Goal: Task Accomplishment & Management: Manage account settings

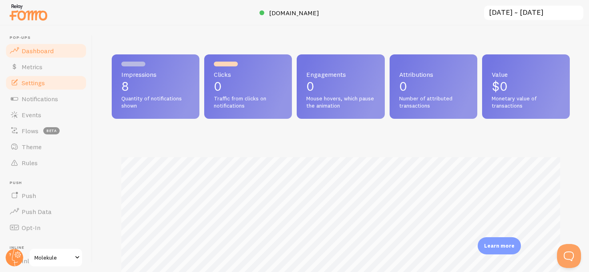
click at [44, 77] on link "Settings" at bounding box center [46, 83] width 83 height 16
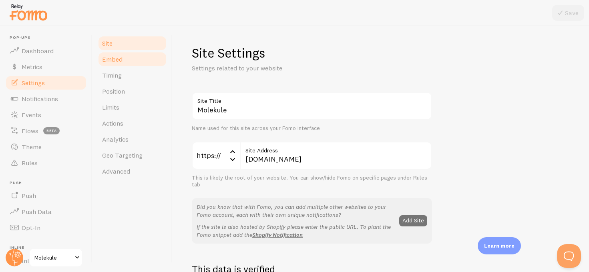
click at [129, 55] on link "Embed" at bounding box center [132, 59] width 70 height 16
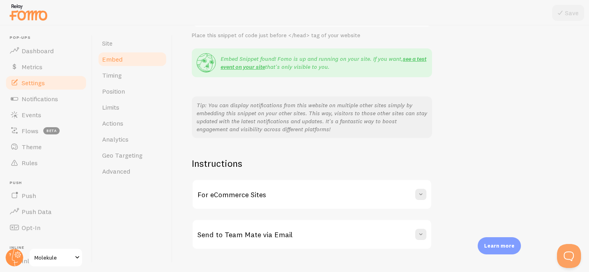
scroll to position [157, 0]
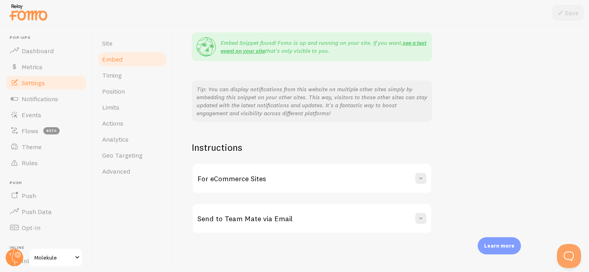
click at [350, 189] on div "For eCommerce Sites" at bounding box center [312, 178] width 239 height 29
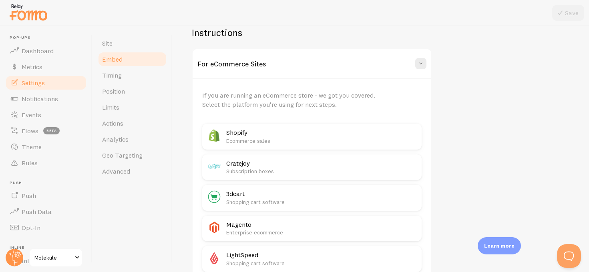
click at [351, 137] on p "Ecommerce sales" at bounding box center [321, 141] width 191 height 8
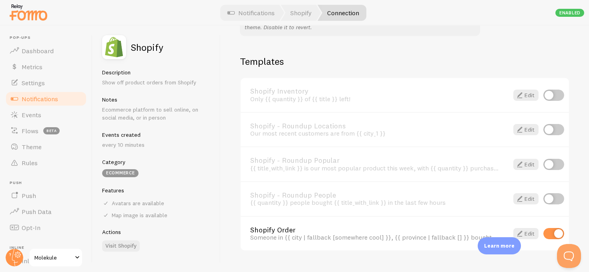
scroll to position [571, 0]
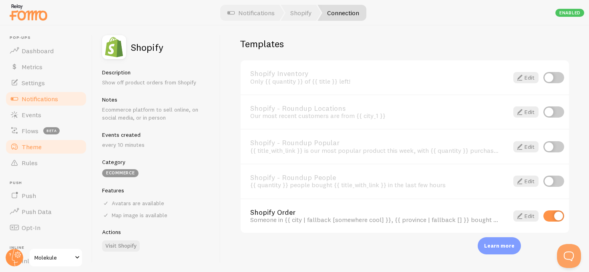
click at [29, 145] on span "Theme" at bounding box center [32, 147] width 20 height 8
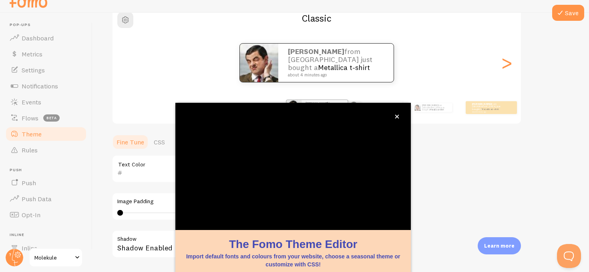
scroll to position [79, 0]
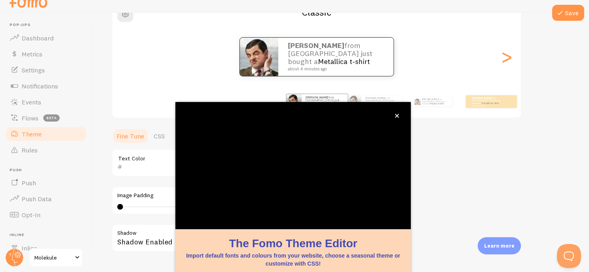
click at [455, 172] on div "Theme Choose a theme for your notifications Classic Shannon from Canada just bo…" at bounding box center [341, 143] width 458 height 380
click at [398, 116] on icon "close," at bounding box center [397, 116] width 4 height 4
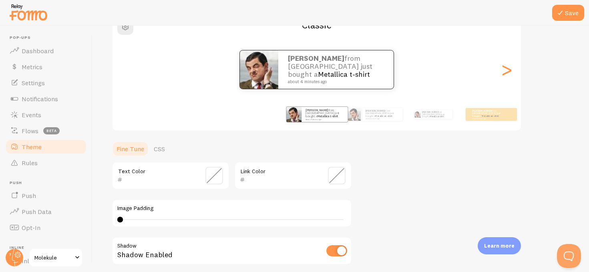
scroll to position [191, 0]
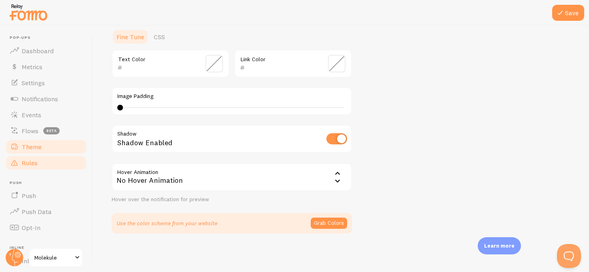
click at [30, 162] on span "Rules" at bounding box center [30, 163] width 16 height 8
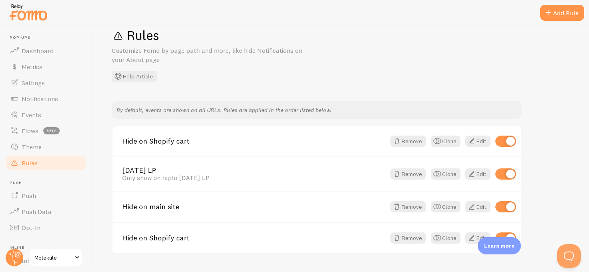
scroll to position [38, 0]
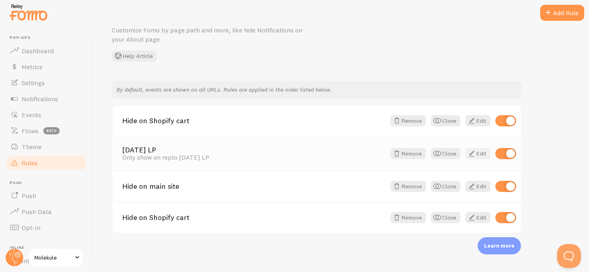
click at [482, 153] on link "Edit" at bounding box center [478, 153] width 25 height 11
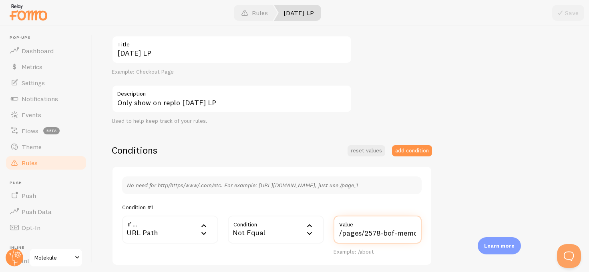
scroll to position [0, 48]
drag, startPoint x: 365, startPoint y: 235, endPoint x: 480, endPoint y: 246, distance: 116.3
click at [480, 246] on div "Memorial Day LP Title Example: Checkout Page Only show on replo Memorial Day LP…" at bounding box center [341, 207] width 458 height 342
paste input "9-labor-day"
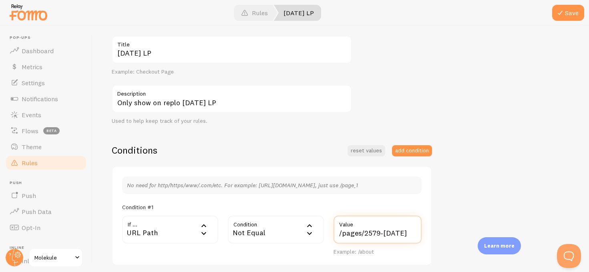
type input "/pages/2579-[DATE]"
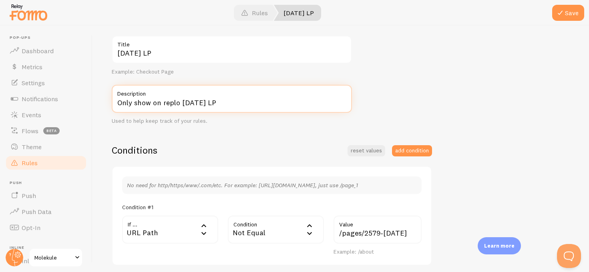
click at [241, 104] on input "Only show on replo Memorial Day LP" at bounding box center [232, 99] width 240 height 28
click at [204, 102] on input "Only show on replo Memorial Day LP" at bounding box center [232, 99] width 240 height 28
type input "Only show on replo LDS Day LP"
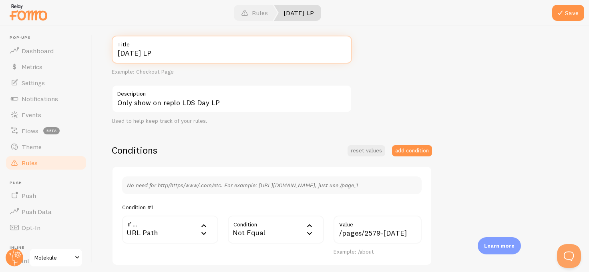
click at [141, 52] on input "Memorial Day LP" at bounding box center [232, 50] width 240 height 28
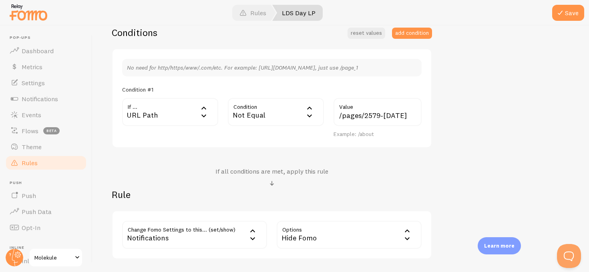
scroll to position [237, 0]
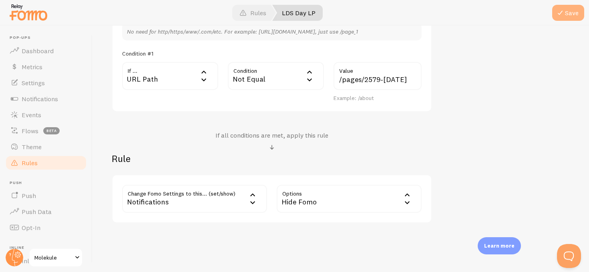
type input "LDS Day LP"
click at [576, 8] on button "Save" at bounding box center [568, 13] width 32 height 16
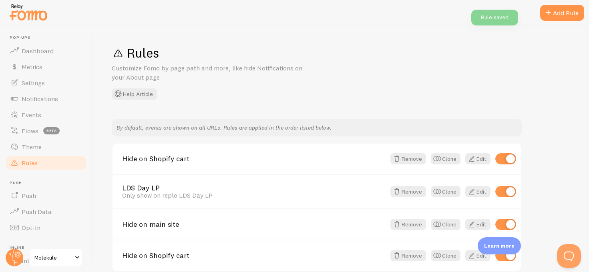
click at [567, 16] on div "Add Rule" at bounding box center [562, 13] width 44 height 16
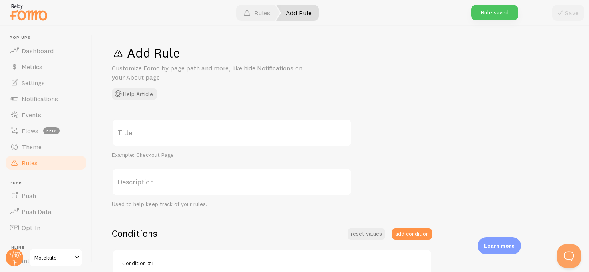
click at [494, 181] on div "Title Example: Checkout Page Description Used to help keep track of your rules.…" at bounding box center [341, 276] width 458 height 315
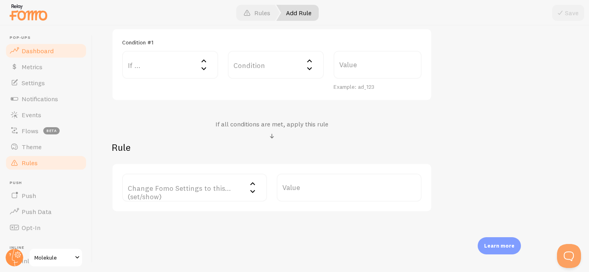
scroll to position [231, 0]
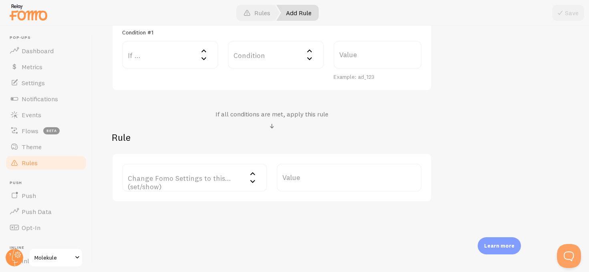
click at [486, 181] on div "Title Example: Checkout Page Description Used to help keep track of your rules.…" at bounding box center [341, 45] width 458 height 315
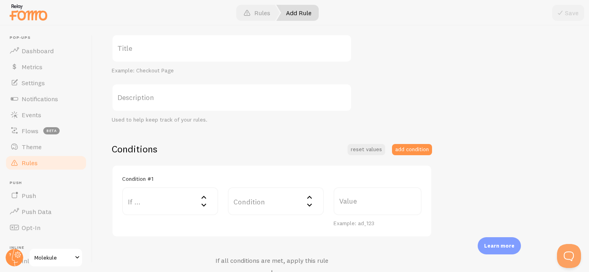
scroll to position [0, 0]
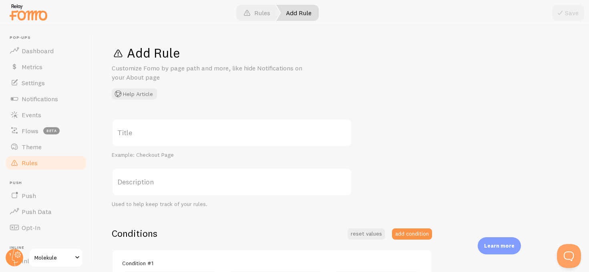
click at [33, 163] on span "Rules" at bounding box center [30, 163] width 16 height 8
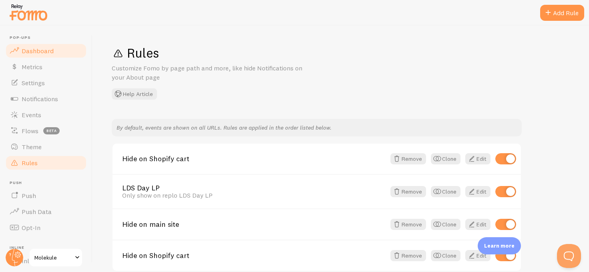
click at [32, 54] on span "Dashboard" at bounding box center [38, 51] width 32 height 8
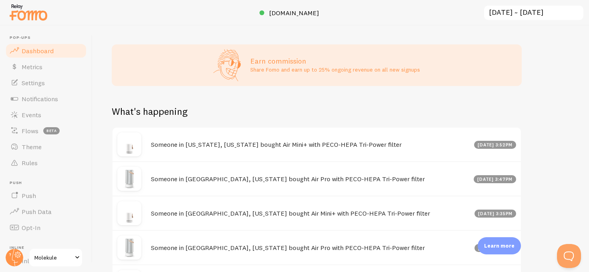
scroll to position [330, 0]
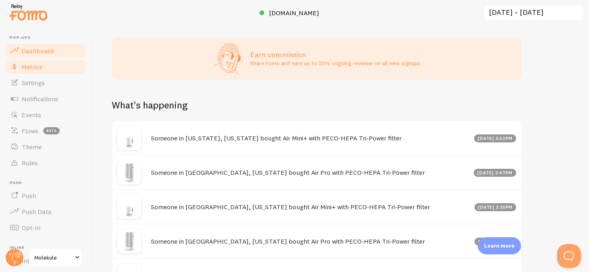
click at [46, 68] on link "Metrics" at bounding box center [46, 67] width 83 height 16
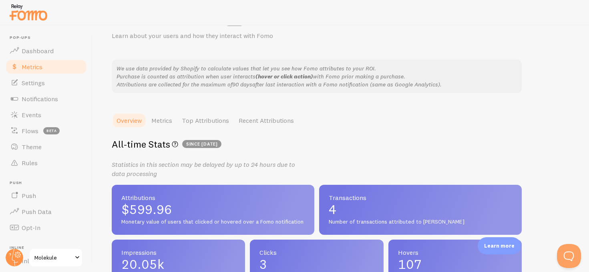
scroll to position [190, 0]
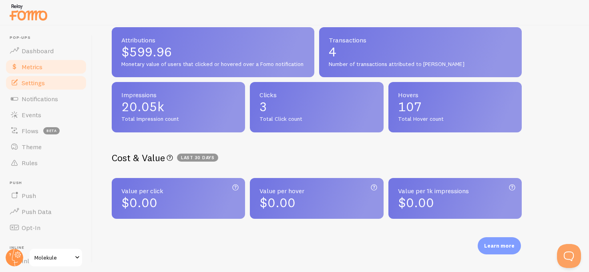
click at [39, 83] on span "Settings" at bounding box center [33, 83] width 23 height 8
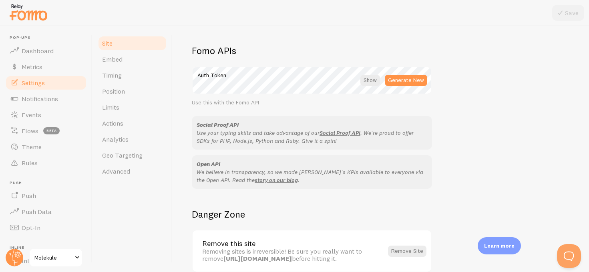
scroll to position [484, 0]
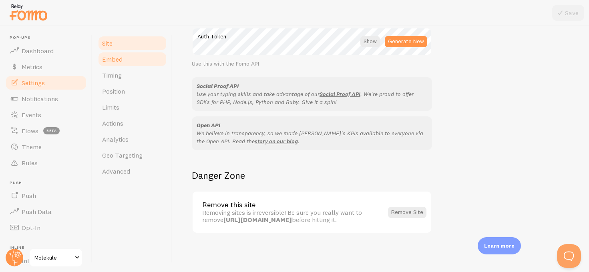
click at [129, 54] on link "Embed" at bounding box center [132, 59] width 70 height 16
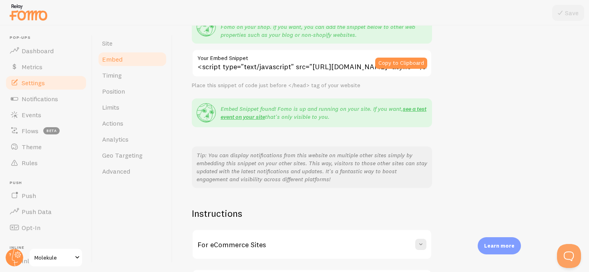
scroll to position [157, 0]
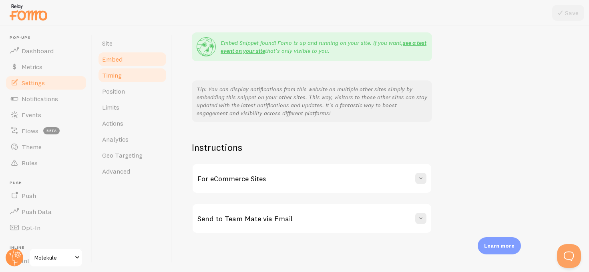
click at [124, 74] on link "Timing" at bounding box center [132, 75] width 70 height 16
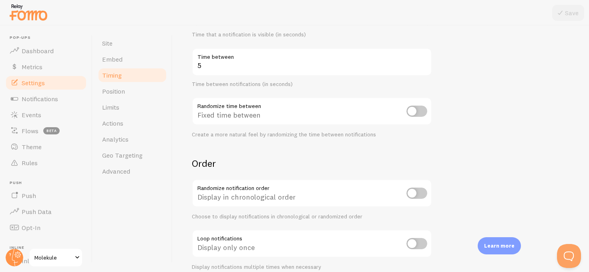
scroll to position [202, 0]
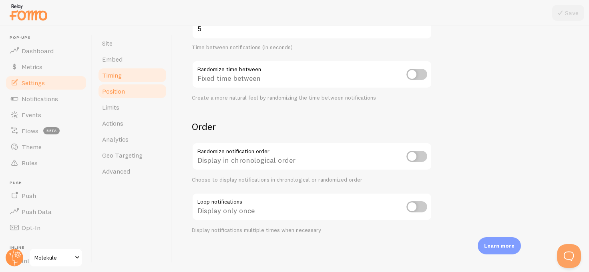
click at [121, 98] on link "Position" at bounding box center [132, 91] width 70 height 16
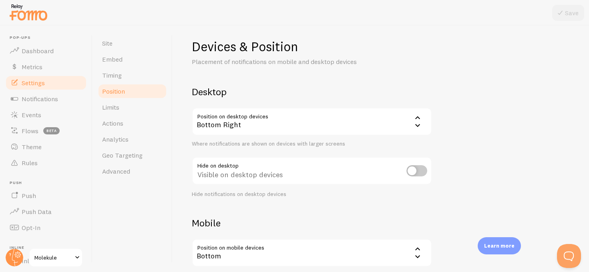
scroll to position [9, 0]
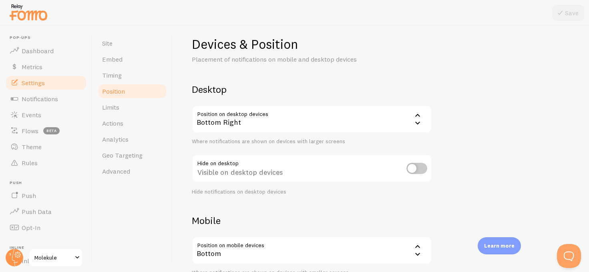
click at [418, 172] on input "checkbox" at bounding box center [417, 168] width 21 height 11
click at [418, 170] on input "checkbox" at bounding box center [417, 168] width 21 height 11
checkbox input "false"
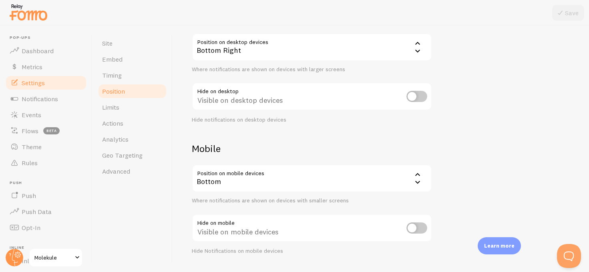
scroll to position [102, 0]
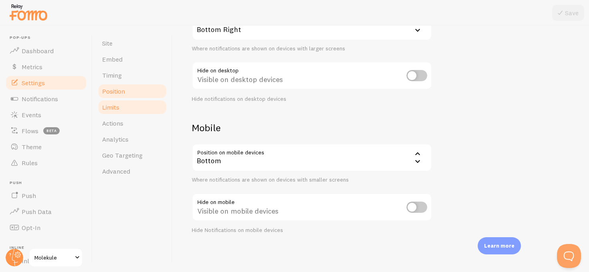
click at [109, 103] on span "Limits" at bounding box center [110, 107] width 17 height 8
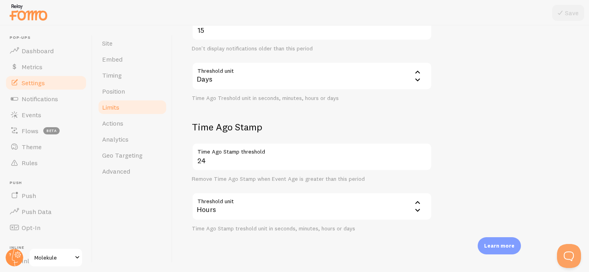
scroll to position [247, 0]
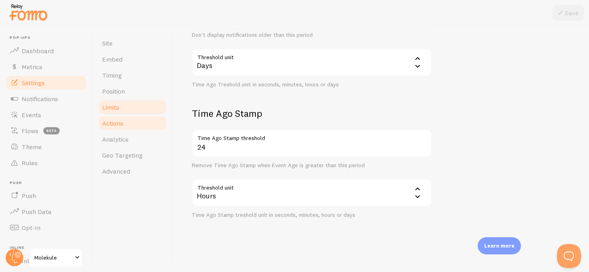
click at [137, 121] on link "Actions" at bounding box center [132, 123] width 70 height 16
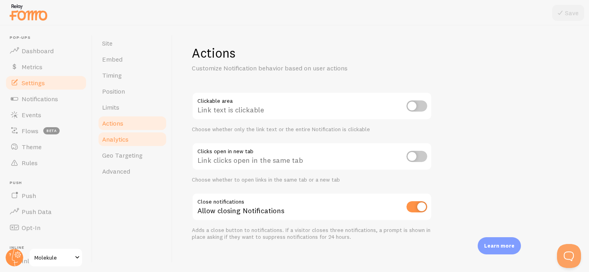
click at [112, 135] on link "Analytics" at bounding box center [132, 139] width 70 height 16
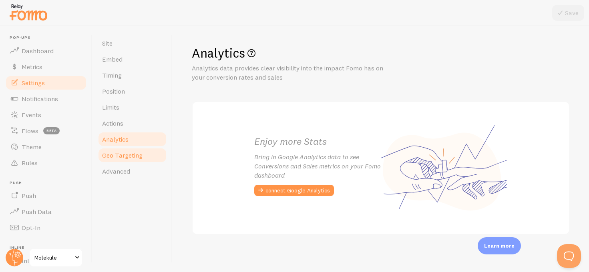
click at [114, 154] on span "Geo Targeting" at bounding box center [122, 155] width 40 height 8
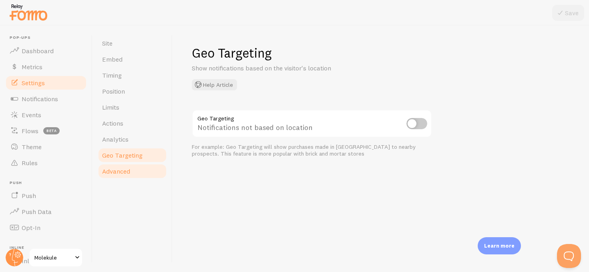
click at [122, 177] on link "Advanced" at bounding box center [132, 171] width 70 height 16
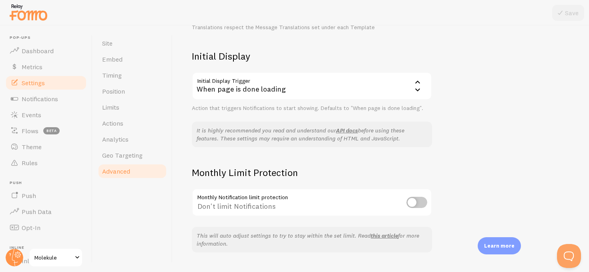
scroll to position [192, 0]
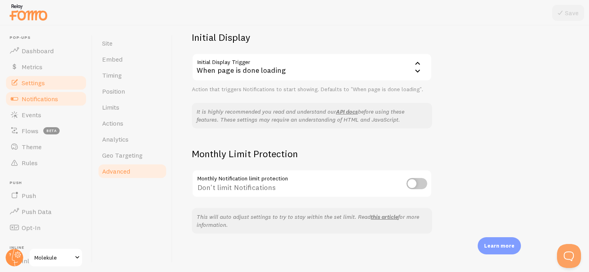
click at [50, 98] on span "Notifications" at bounding box center [40, 99] width 36 height 8
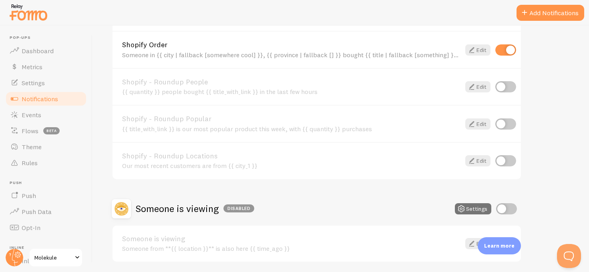
scroll to position [373, 0]
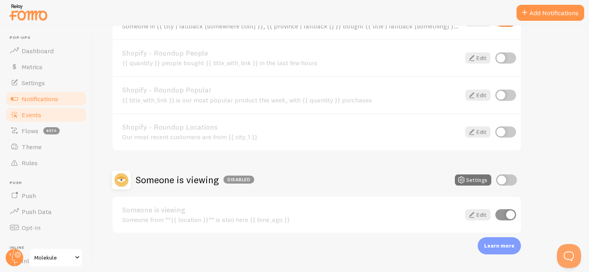
click at [42, 111] on link "Events" at bounding box center [46, 115] width 83 height 16
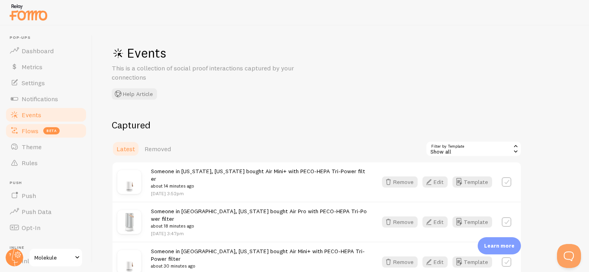
click at [36, 129] on span "Flows" at bounding box center [30, 131] width 17 height 8
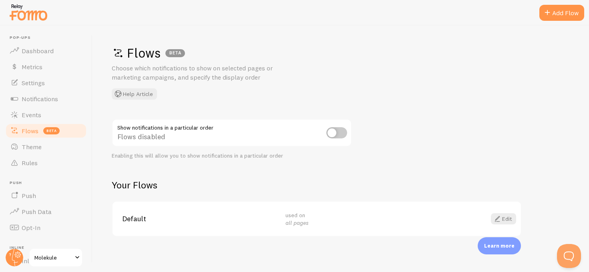
scroll to position [3, 0]
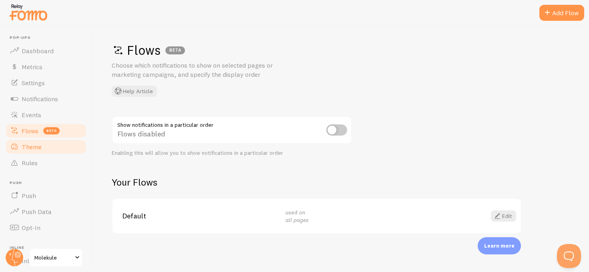
click at [46, 151] on link "Theme" at bounding box center [46, 147] width 83 height 16
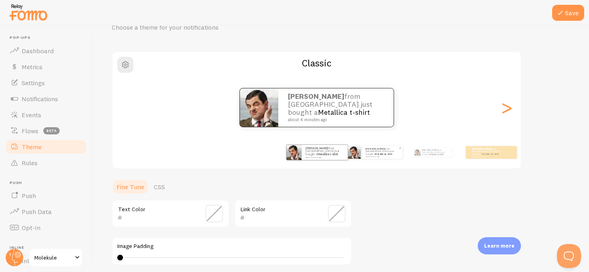
scroll to position [79, 0]
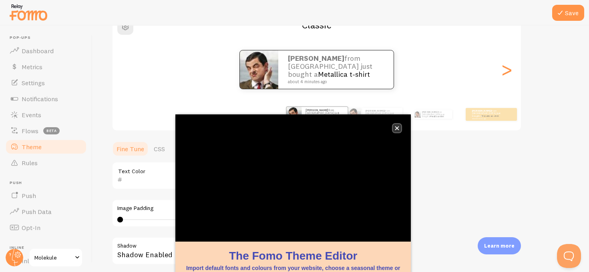
click at [397, 129] on icon "close," at bounding box center [397, 129] width 4 height 4
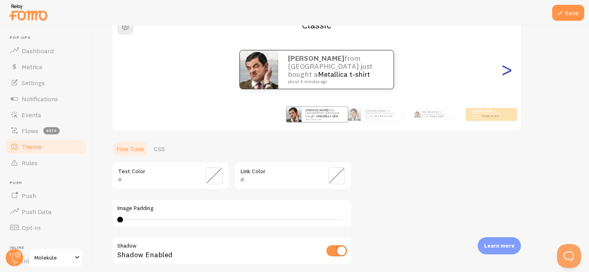
click at [509, 69] on div ">" at bounding box center [507, 70] width 10 height 58
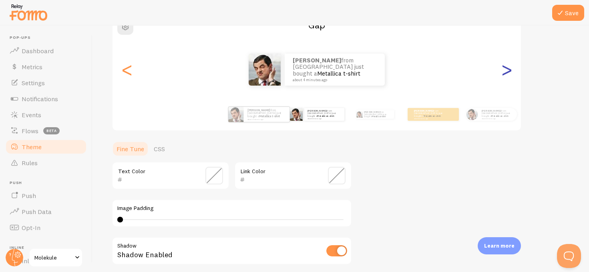
click at [509, 69] on div ">" at bounding box center [507, 70] width 10 height 58
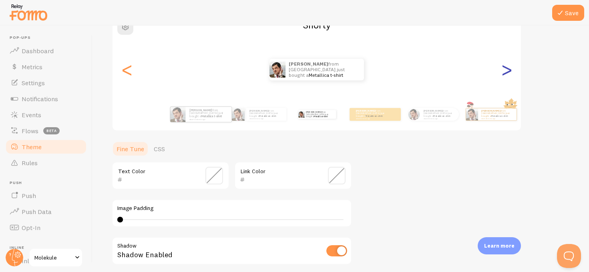
click at [509, 69] on div ">" at bounding box center [507, 70] width 10 height 58
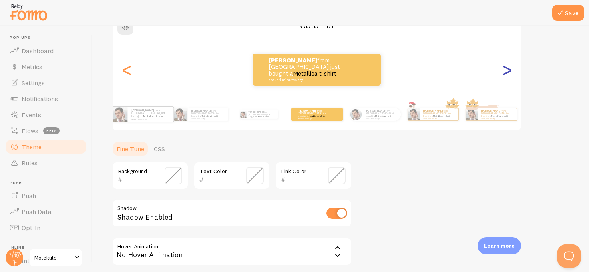
click at [509, 69] on div ">" at bounding box center [507, 70] width 10 height 58
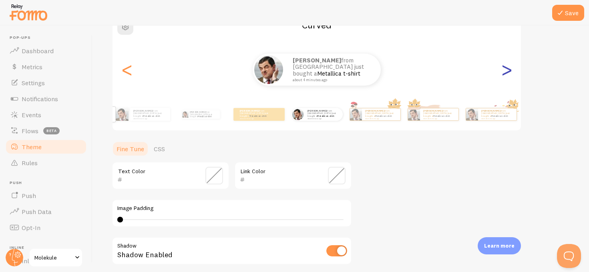
click at [507, 69] on div ">" at bounding box center [507, 70] width 10 height 58
type input "0"
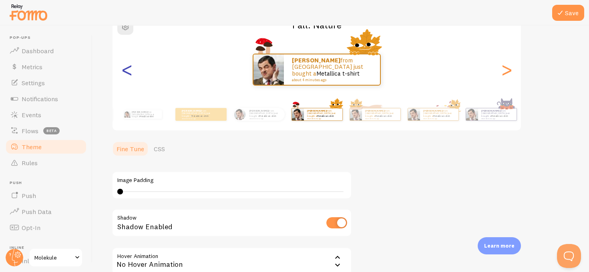
click at [132, 75] on div "<" at bounding box center [127, 70] width 10 height 58
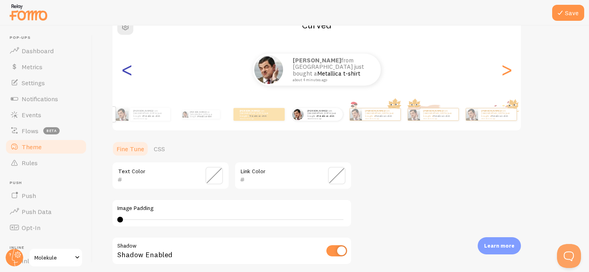
click at [132, 75] on div "<" at bounding box center [127, 70] width 10 height 58
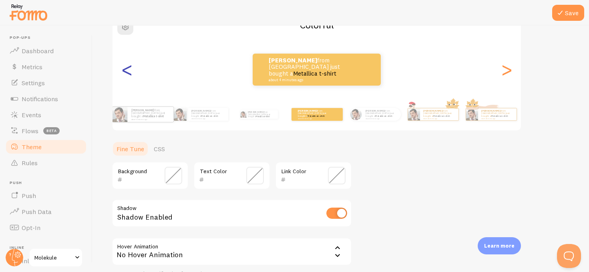
click at [132, 75] on div "<" at bounding box center [127, 70] width 10 height 58
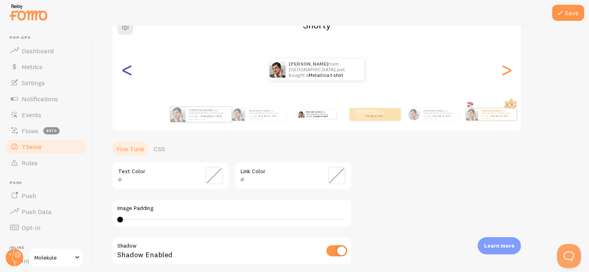
click at [132, 75] on div "<" at bounding box center [127, 70] width 10 height 58
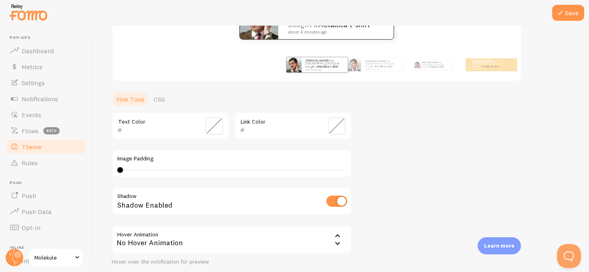
scroll to position [129, 0]
click at [162, 100] on link "CSS" at bounding box center [159, 99] width 21 height 16
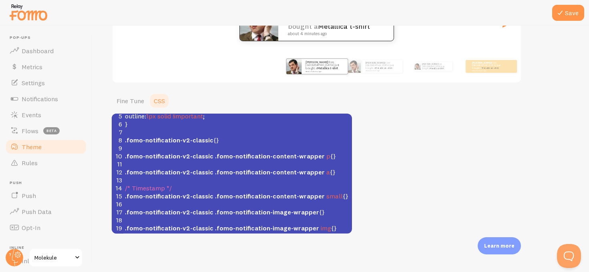
scroll to position [0, 0]
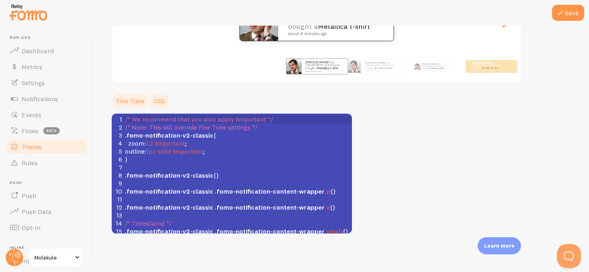
click at [139, 101] on link "Fine Tune" at bounding box center [130, 101] width 37 height 16
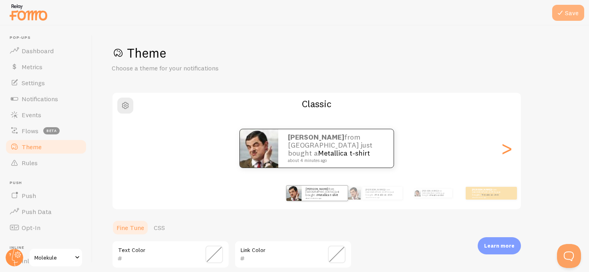
click at [565, 17] on button "Save" at bounding box center [568, 13] width 32 height 16
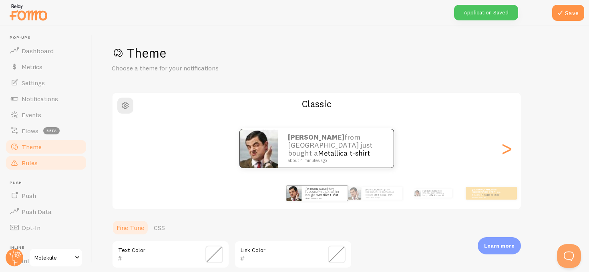
click at [28, 162] on span "Rules" at bounding box center [30, 163] width 16 height 8
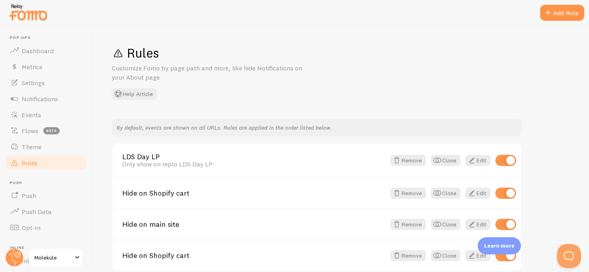
click at [507, 98] on div "Rules Customize Fomo by page path and more, like hide Notifications on your Abo…" at bounding box center [341, 72] width 458 height 55
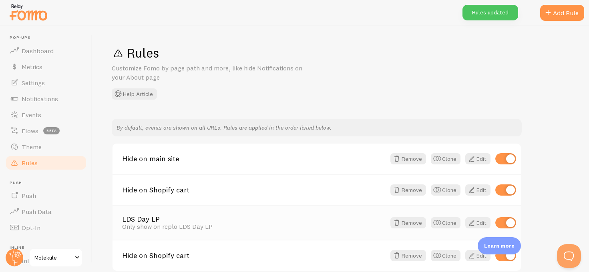
scroll to position [38, 0]
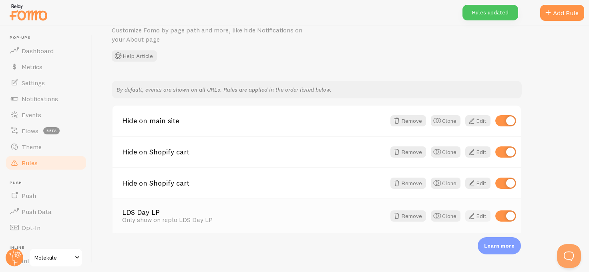
click at [476, 220] on span at bounding box center [472, 217] width 10 height 10
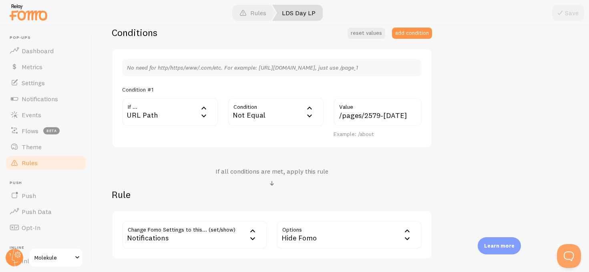
scroll to position [220, 0]
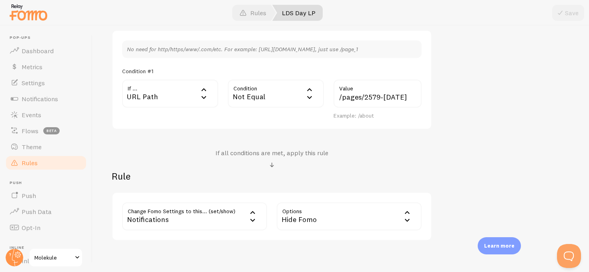
click at [218, 215] on div "Notifications" at bounding box center [194, 217] width 145 height 28
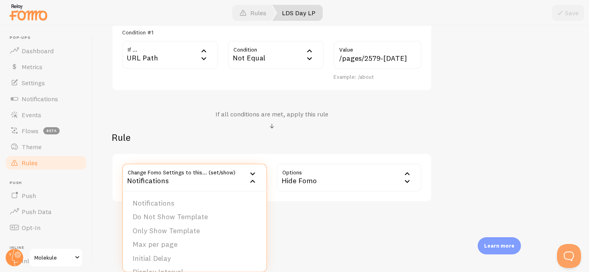
click at [362, 175] on div "Hide Fomo" at bounding box center [349, 178] width 145 height 28
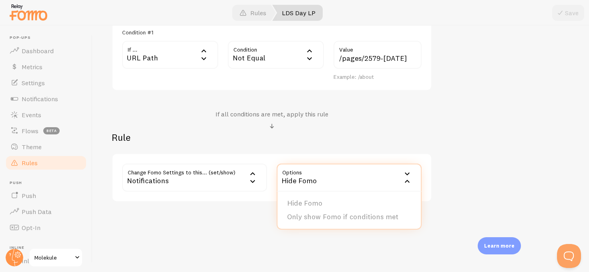
click at [513, 172] on div "LDS Day LP Title Example: Checkout Page Only show on replo LDS Day LP Descripti…" at bounding box center [341, 32] width 458 height 342
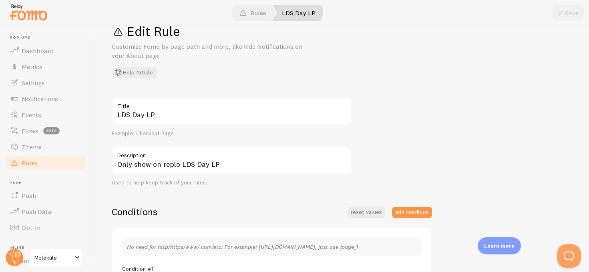
scroll to position [0, 0]
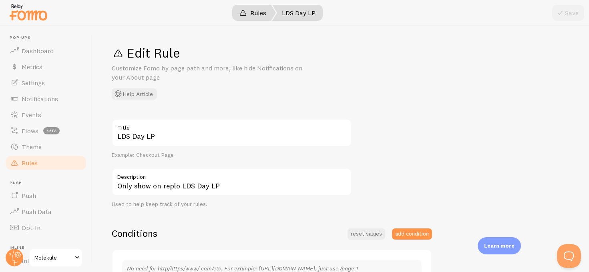
click at [257, 12] on link "Rules" at bounding box center [253, 13] width 46 height 16
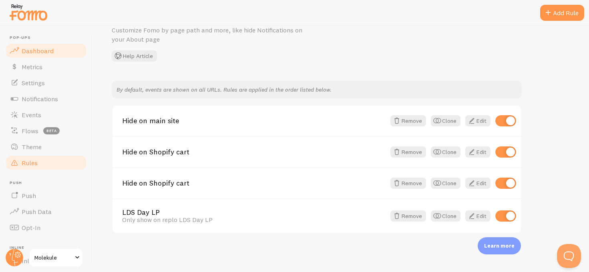
click at [36, 50] on span "Dashboard" at bounding box center [38, 51] width 32 height 8
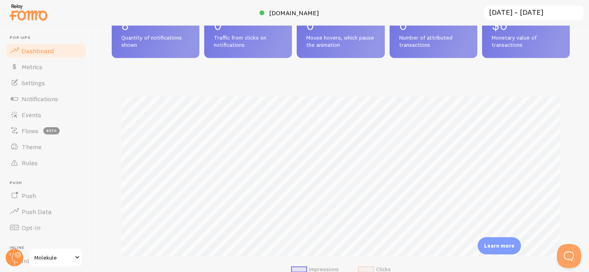
scroll to position [111, 0]
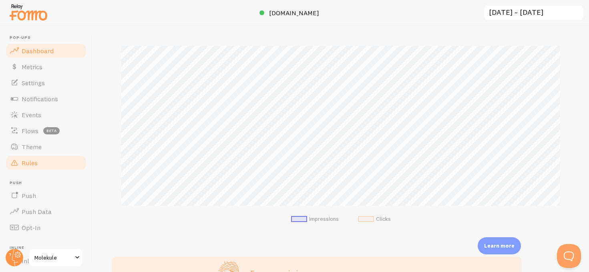
click at [35, 162] on span "Rules" at bounding box center [30, 163] width 16 height 8
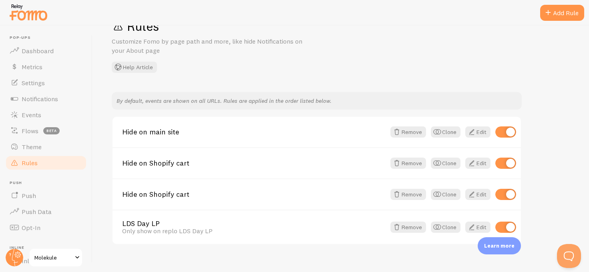
scroll to position [38, 0]
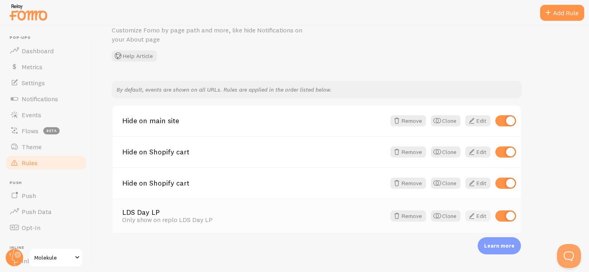
click at [474, 217] on span at bounding box center [472, 217] width 10 height 10
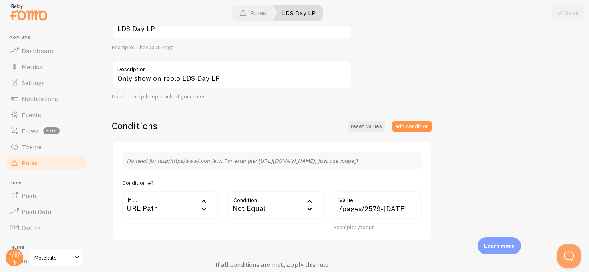
scroll to position [187, 0]
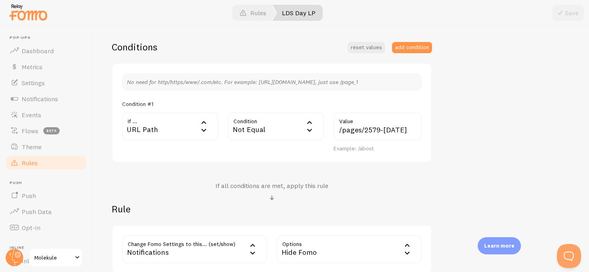
click at [354, 125] on label "Value" at bounding box center [378, 120] width 88 height 14
click at [354, 125] on input "/pages/2579-[DATE]" at bounding box center [378, 127] width 88 height 28
drag, startPoint x: 364, startPoint y: 130, endPoint x: 336, endPoint y: 131, distance: 28.1
click at [336, 131] on input "/pages/2579-[DATE]" at bounding box center [378, 127] width 88 height 28
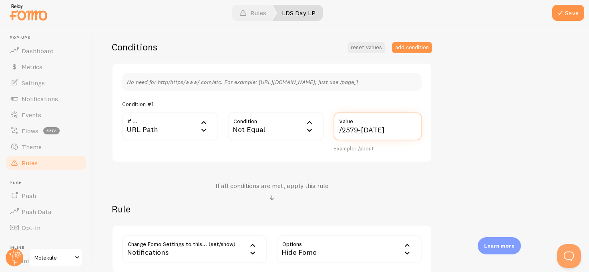
type input "/2579-labor-day"
click at [545, 136] on div "LDS Day LP Title Example: Checkout Page Only show on replo LDS Day LP Descripti…" at bounding box center [341, 103] width 458 height 342
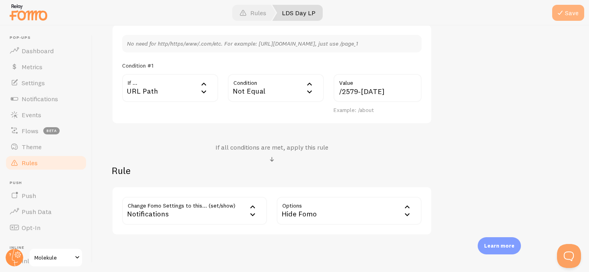
click at [577, 18] on button "Save" at bounding box center [568, 13] width 32 height 16
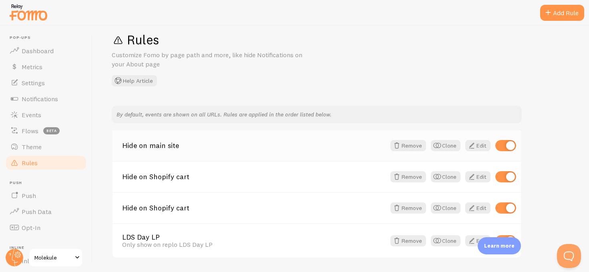
scroll to position [29, 0]
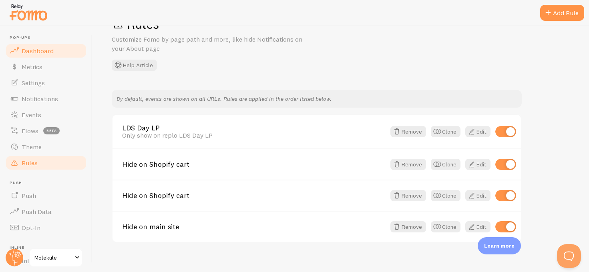
click at [48, 48] on span "Dashboard" at bounding box center [38, 51] width 32 height 8
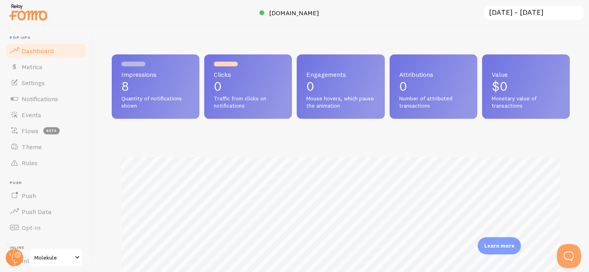
scroll to position [210, 458]
click at [39, 69] on span "Metrics" at bounding box center [32, 67] width 21 height 8
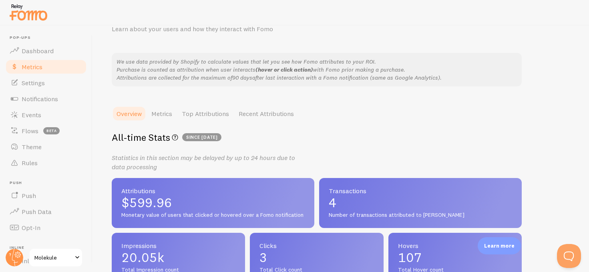
scroll to position [102, 0]
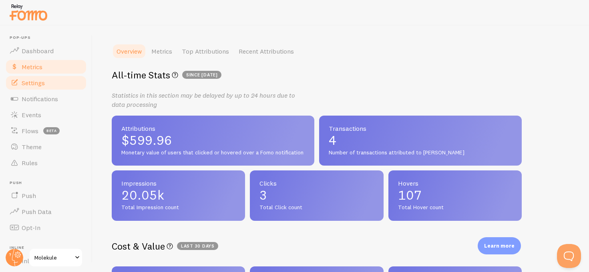
click at [39, 82] on span "Settings" at bounding box center [33, 83] width 23 height 8
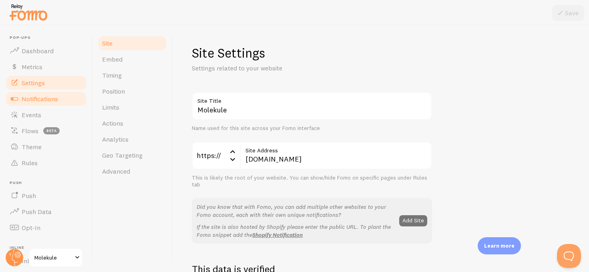
click at [38, 97] on span "Notifications" at bounding box center [40, 99] width 36 height 8
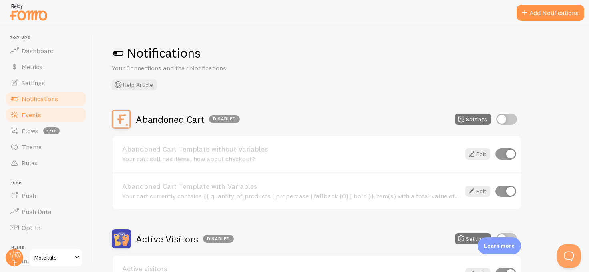
click at [32, 114] on span "Events" at bounding box center [32, 115] width 20 height 8
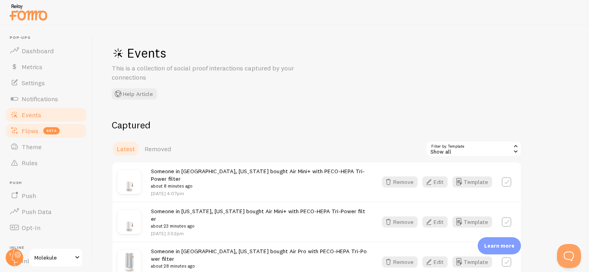
click at [30, 134] on span "Flows" at bounding box center [30, 131] width 17 height 8
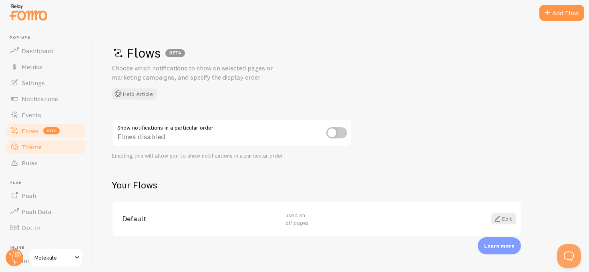
click at [29, 144] on span "Theme" at bounding box center [32, 147] width 20 height 8
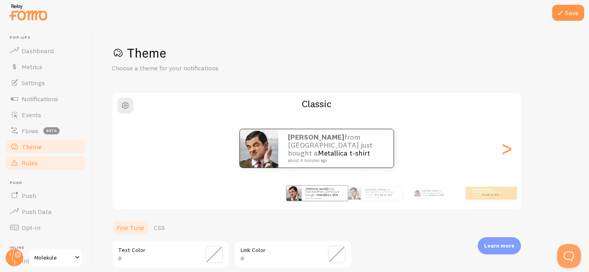
click at [27, 164] on span "Rules" at bounding box center [30, 163] width 16 height 8
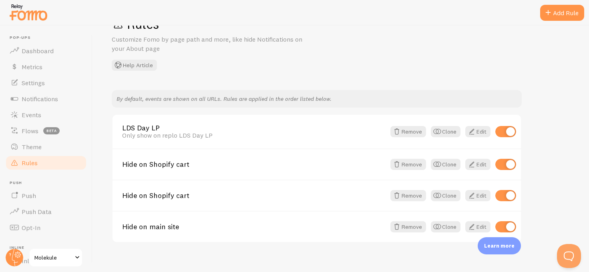
scroll to position [38, 0]
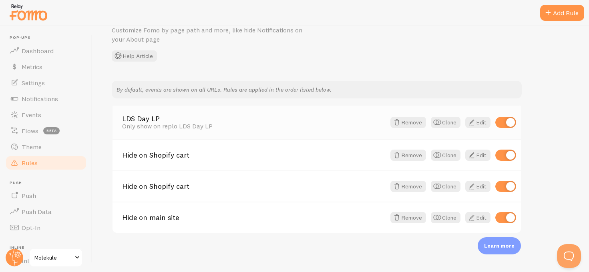
click at [315, 120] on link "LDS Day LP" at bounding box center [254, 118] width 264 height 7
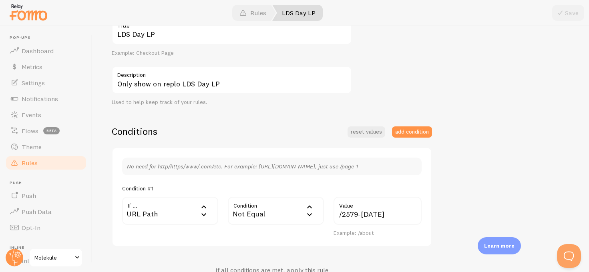
scroll to position [111, 0]
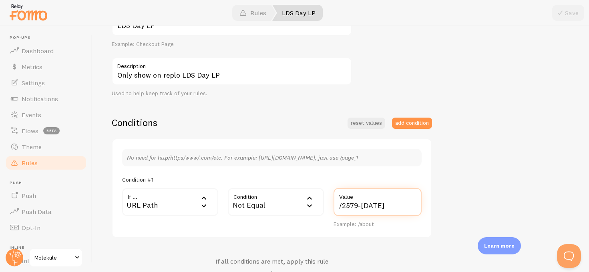
click at [404, 204] on input "/2579-labor-day" at bounding box center [378, 202] width 88 height 28
click at [272, 203] on div "Not Equal" at bounding box center [276, 202] width 96 height 28
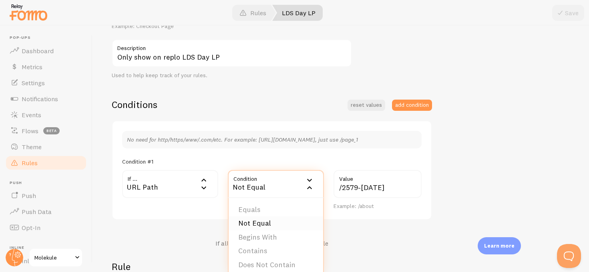
scroll to position [141, 0]
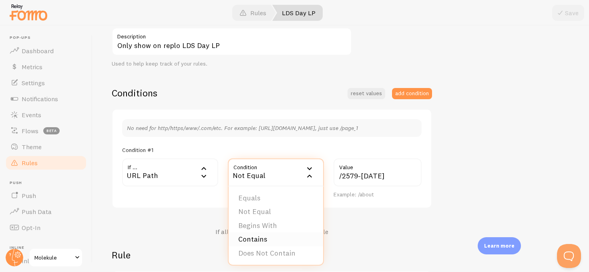
click at [264, 240] on li "Contains" at bounding box center [276, 240] width 95 height 14
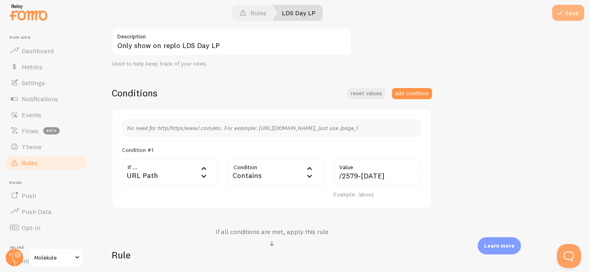
click at [570, 19] on button "Save" at bounding box center [568, 13] width 32 height 16
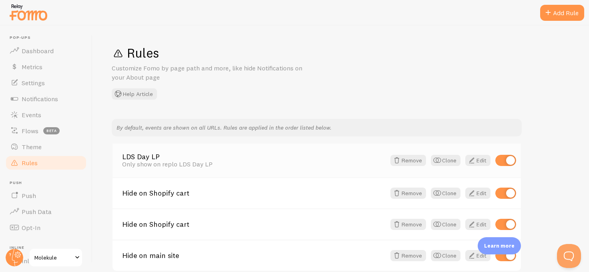
click at [303, 154] on link "LDS Day LP" at bounding box center [254, 156] width 264 height 7
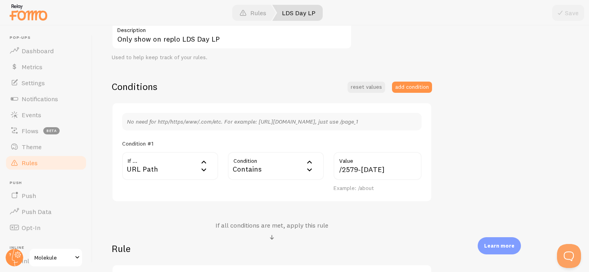
scroll to position [165, 0]
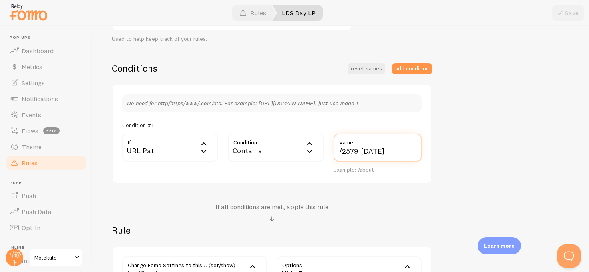
click at [360, 150] on input "/2579-labor-day" at bounding box center [378, 148] width 88 height 28
type input "/pages/2579-[DATE]"
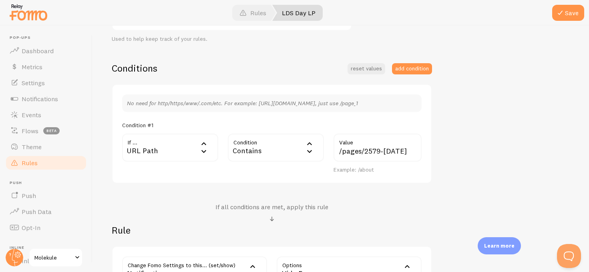
click at [141, 196] on div "Conditions reset values add condition No need for http/https/www/.com/etc. For …" at bounding box center [272, 178] width 321 height 233
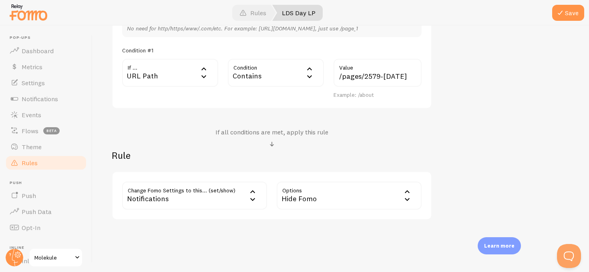
scroll to position [246, 0]
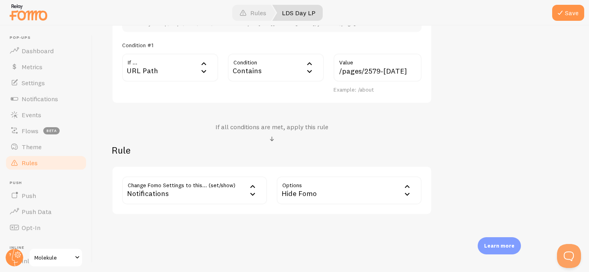
click at [300, 69] on div "Contains" at bounding box center [276, 68] width 96 height 28
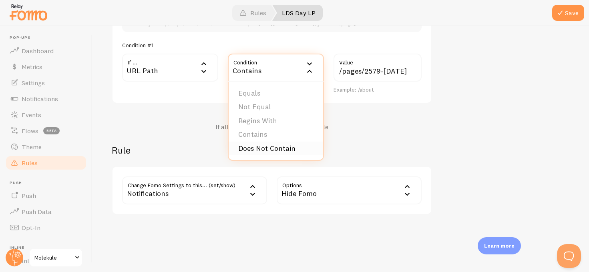
click at [272, 152] on li "Does Not Contain" at bounding box center [276, 149] width 95 height 14
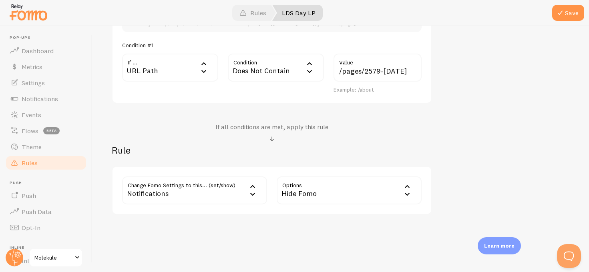
click at [438, 139] on div "LDS Day LP Title Example: Checkout Page Only show on replo LDS Day LP Descripti…" at bounding box center [341, 44] width 458 height 342
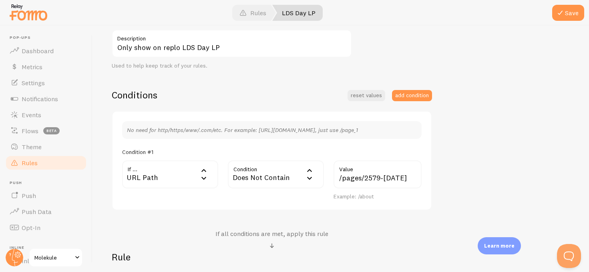
scroll to position [94, 0]
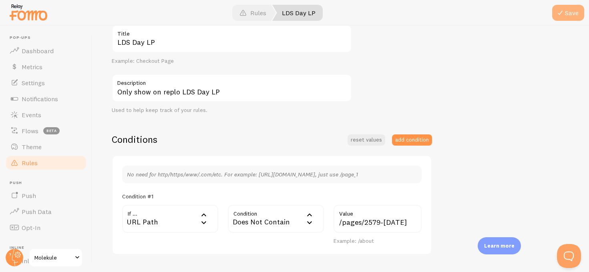
click at [556, 20] on button "Save" at bounding box center [568, 13] width 32 height 16
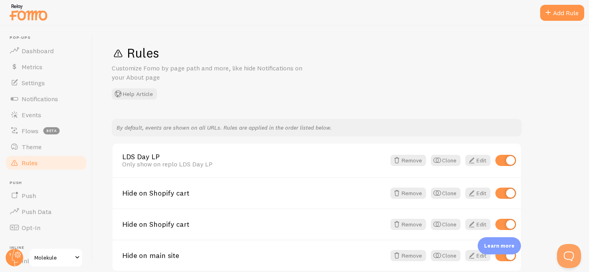
click at [357, 73] on div "Rules Customize Fomo by page path and more, like hide Notifications on your Abo…" at bounding box center [341, 72] width 458 height 55
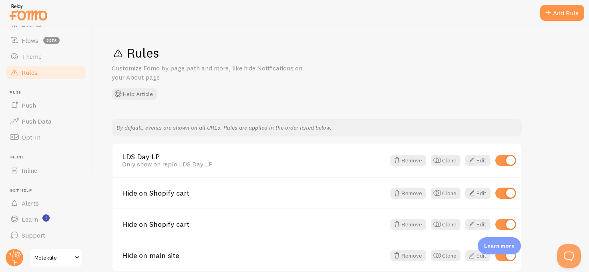
click at [54, 257] on span "Molekule" at bounding box center [53, 258] width 38 height 10
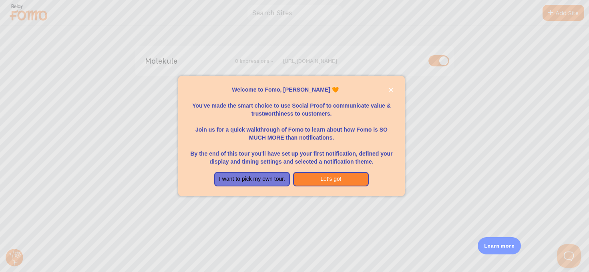
click at [459, 123] on div at bounding box center [294, 136] width 589 height 272
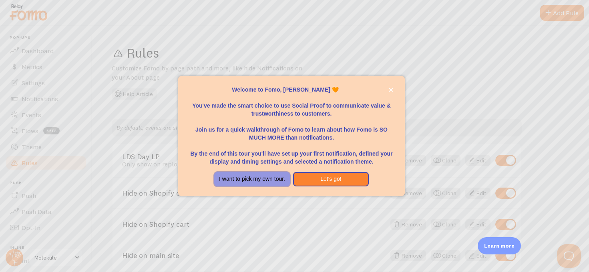
click at [252, 186] on button "I want to pick my own tour." at bounding box center [252, 179] width 76 height 14
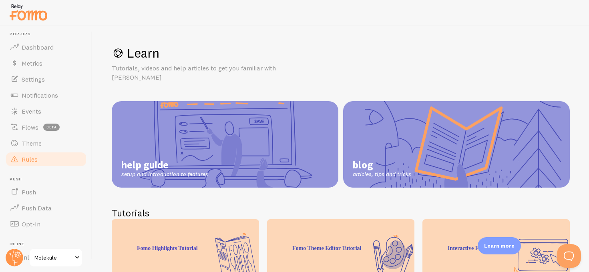
scroll to position [5, 0]
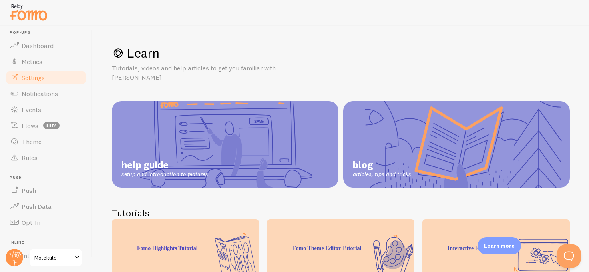
click at [35, 78] on span "Settings" at bounding box center [33, 78] width 23 height 8
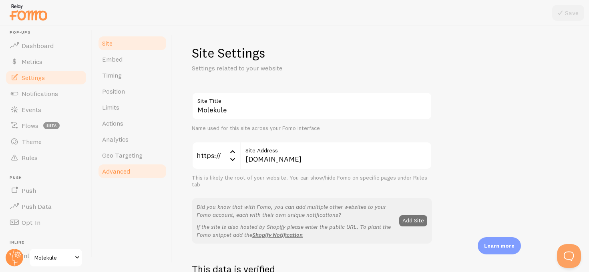
click at [116, 169] on span "Advanced" at bounding box center [116, 171] width 28 height 8
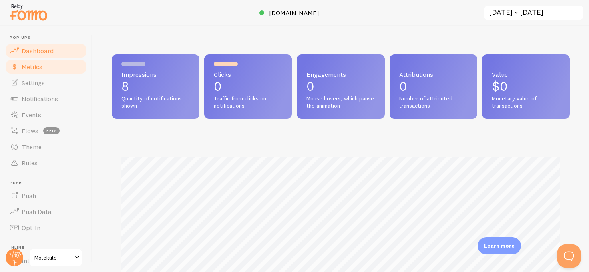
click at [34, 65] on span "Metrics" at bounding box center [32, 67] width 21 height 8
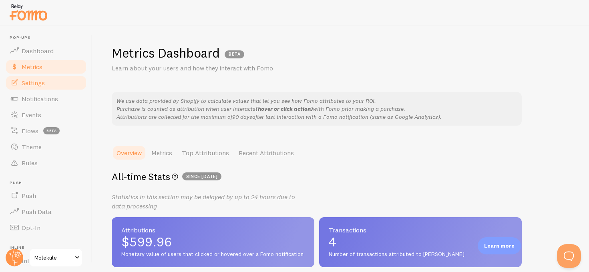
click at [34, 79] on span "Settings" at bounding box center [33, 83] width 23 height 8
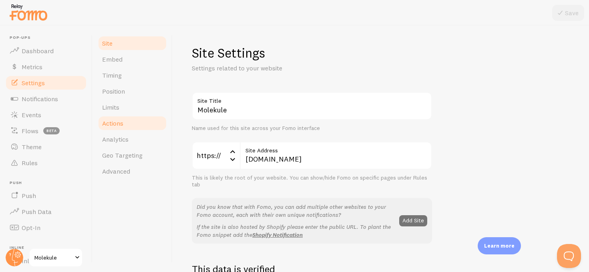
click at [124, 119] on link "Actions" at bounding box center [132, 123] width 70 height 16
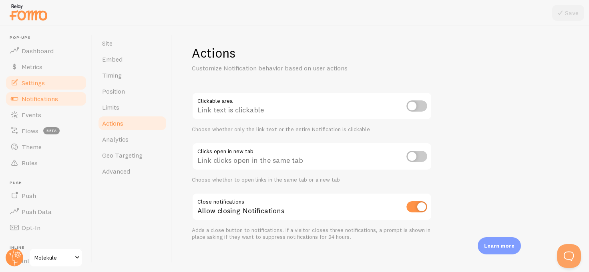
click at [35, 99] on span "Notifications" at bounding box center [40, 99] width 36 height 8
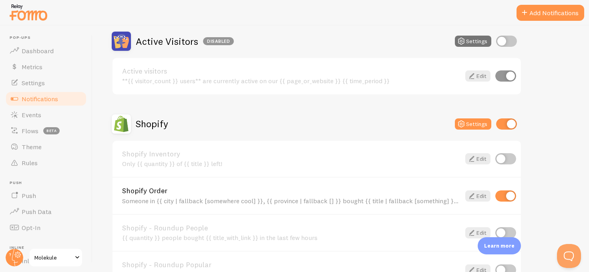
scroll to position [198, 0]
click at [465, 125] on icon at bounding box center [462, 124] width 10 height 10
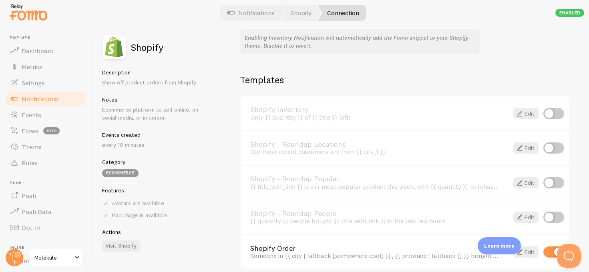
scroll to position [571, 0]
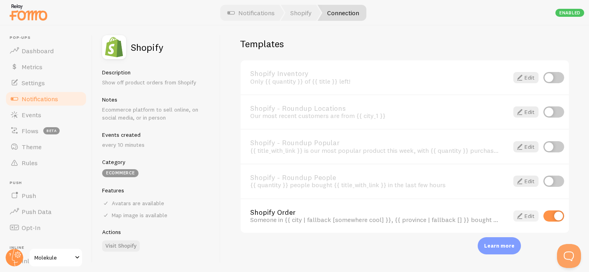
click at [532, 213] on link "Edit" at bounding box center [526, 216] width 25 height 11
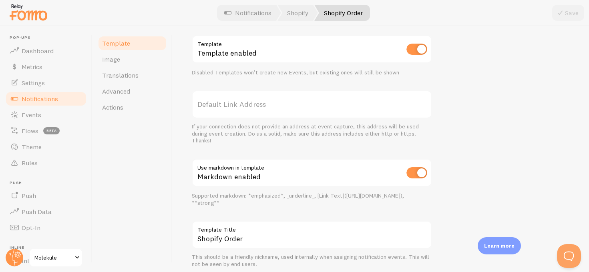
scroll to position [342, 0]
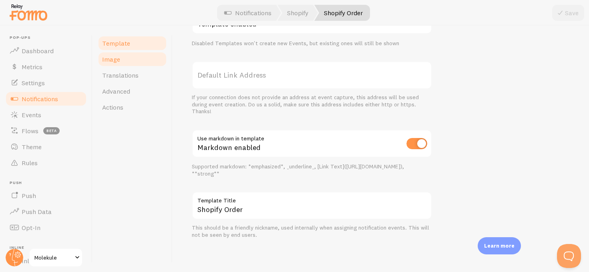
click at [117, 58] on span "Image" at bounding box center [111, 59] width 18 height 8
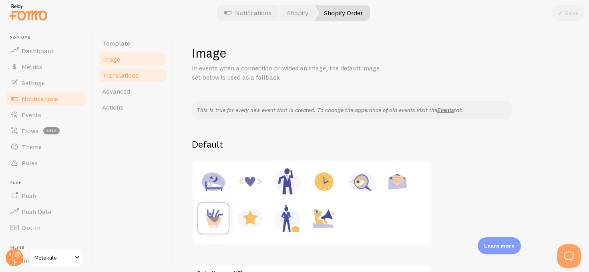
click at [116, 80] on link "Translations" at bounding box center [132, 75] width 70 height 16
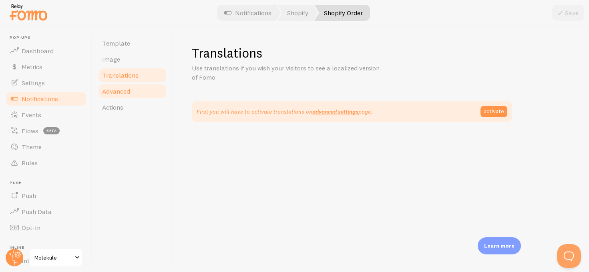
click at [115, 92] on span "Advanced" at bounding box center [116, 91] width 28 height 8
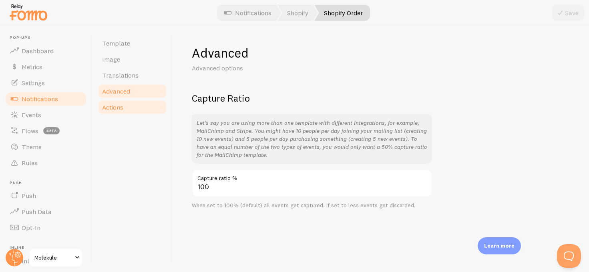
click at [115, 108] on span "Actions" at bounding box center [112, 107] width 21 height 8
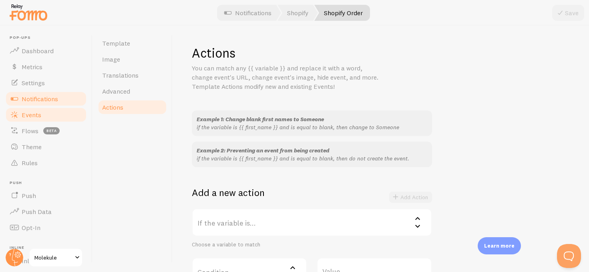
click at [40, 118] on span "Events" at bounding box center [32, 115] width 20 height 8
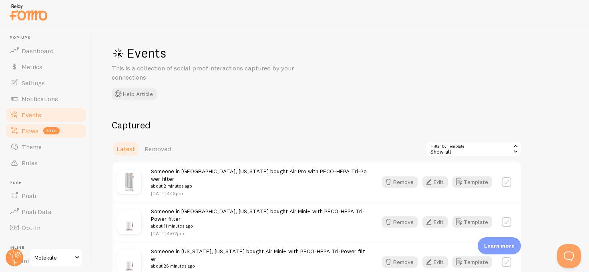
click at [36, 133] on span "Flows" at bounding box center [30, 131] width 17 height 8
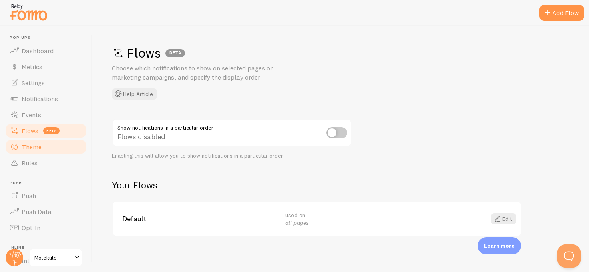
click at [35, 146] on span "Theme" at bounding box center [32, 147] width 20 height 8
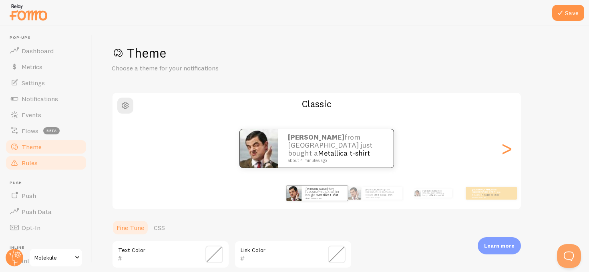
click at [33, 164] on span "Rules" at bounding box center [30, 163] width 16 height 8
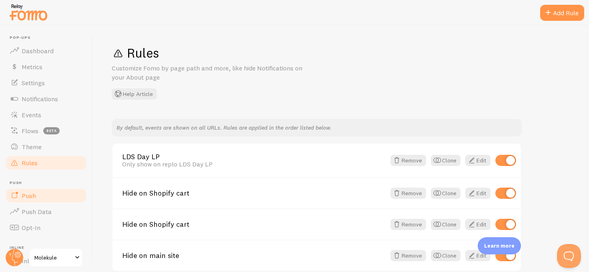
scroll to position [47, 0]
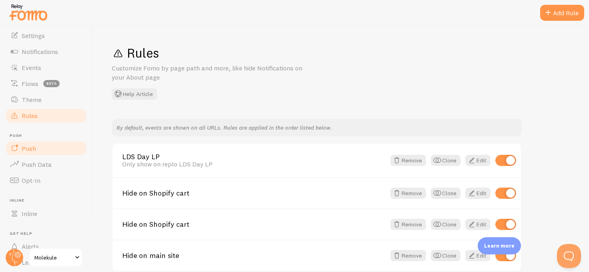
click at [38, 155] on link "Push" at bounding box center [46, 149] width 83 height 16
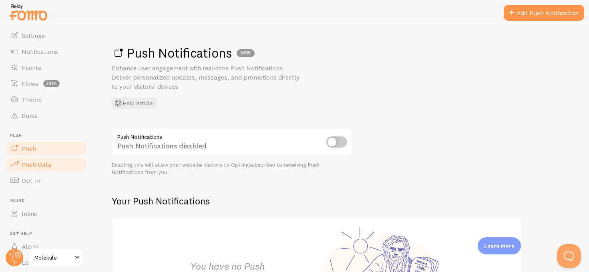
click at [38, 163] on span "Push Data" at bounding box center [37, 165] width 30 height 8
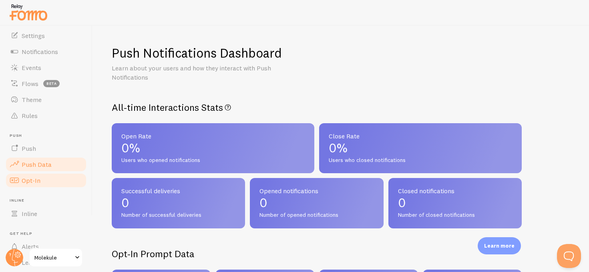
click at [36, 182] on span "Opt-In" at bounding box center [31, 181] width 19 height 8
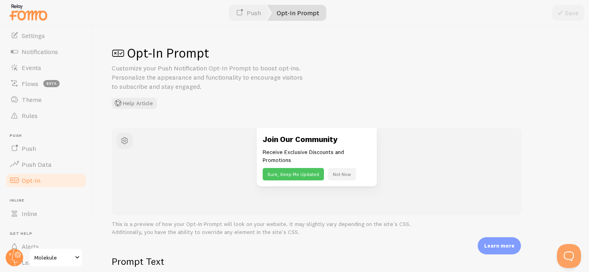
scroll to position [91, 0]
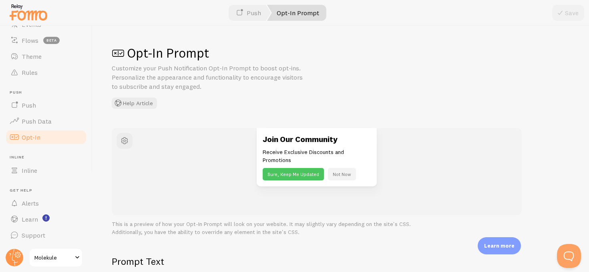
click at [31, 161] on li "Inline Inline" at bounding box center [46, 167] width 83 height 24
click at [31, 169] on span "Inline" at bounding box center [30, 171] width 16 height 8
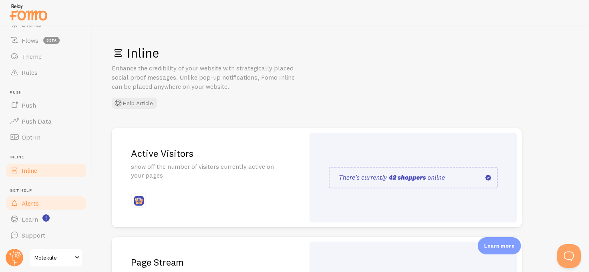
click at [32, 202] on span "Alerts" at bounding box center [30, 204] width 17 height 8
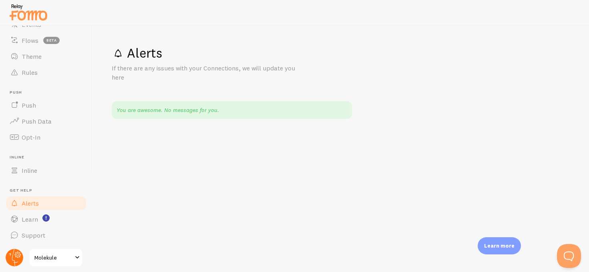
click at [19, 258] on circle at bounding box center [15, 258] width 18 height 18
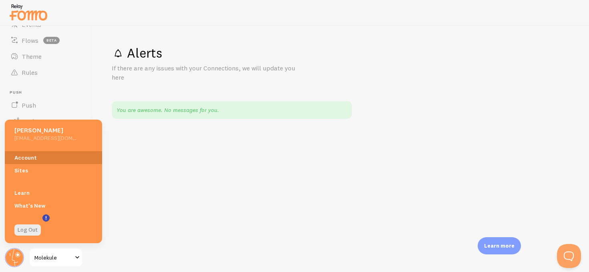
click at [49, 159] on link "Account" at bounding box center [53, 157] width 97 height 13
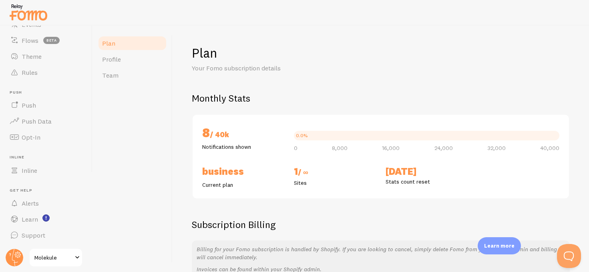
click at [152, 157] on div "Plan Profile Team" at bounding box center [133, 149] width 80 height 247
click at [110, 58] on span "Profile" at bounding box center [111, 59] width 19 height 8
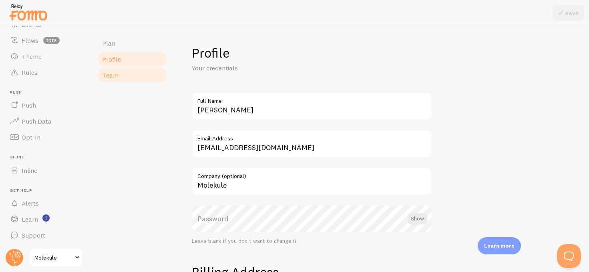
click at [113, 69] on link "Team" at bounding box center [132, 75] width 70 height 16
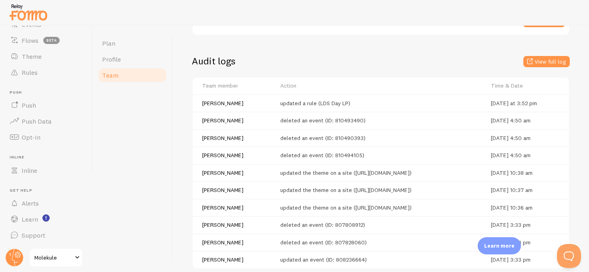
scroll to position [134, 0]
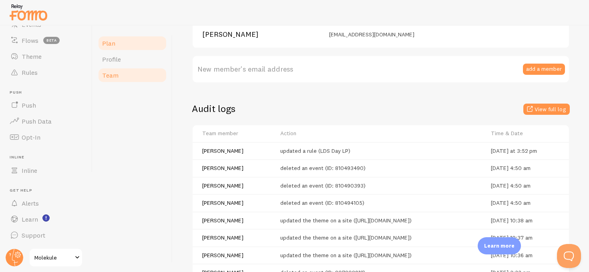
click at [104, 42] on span "Plan" at bounding box center [108, 43] width 13 height 8
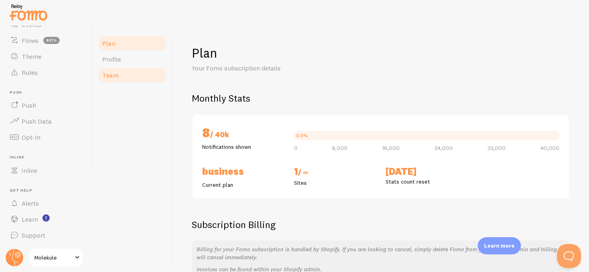
click at [109, 73] on span "Team" at bounding box center [110, 75] width 16 height 8
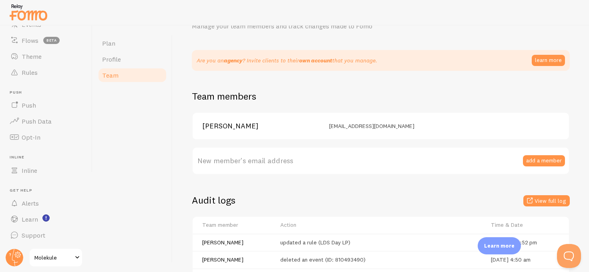
scroll to position [48, 0]
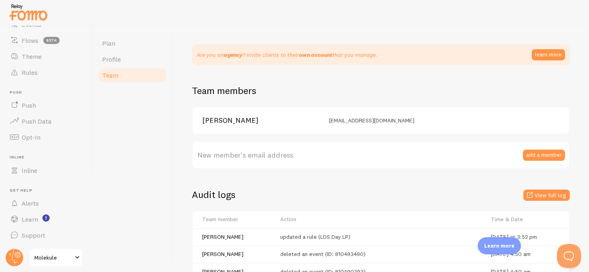
click at [493, 156] on label "New member's email address" at bounding box center [381, 155] width 378 height 28
click at [493, 156] on input "New member's email address" at bounding box center [381, 155] width 378 height 28
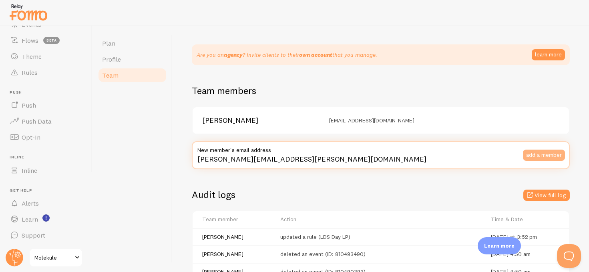
type input "david.alvarez@molekule.com"
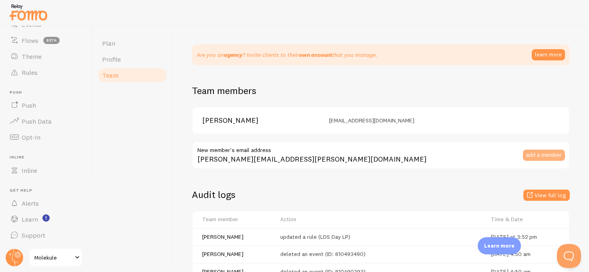
click at [546, 155] on button "add a member" at bounding box center [544, 155] width 42 height 11
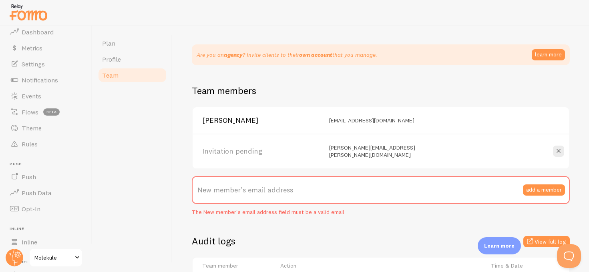
scroll to position [0, 0]
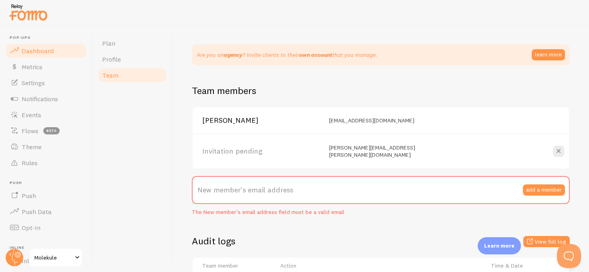
click at [34, 56] on link "Dashboard" at bounding box center [46, 51] width 83 height 16
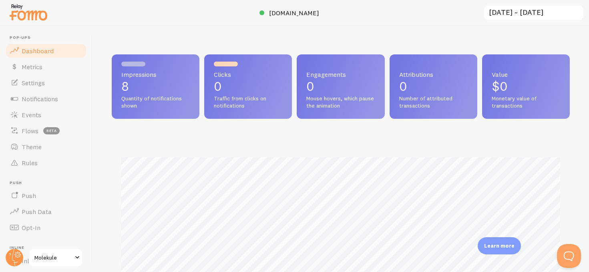
scroll to position [210, 458]
click at [34, 66] on span "Metrics" at bounding box center [32, 67] width 21 height 8
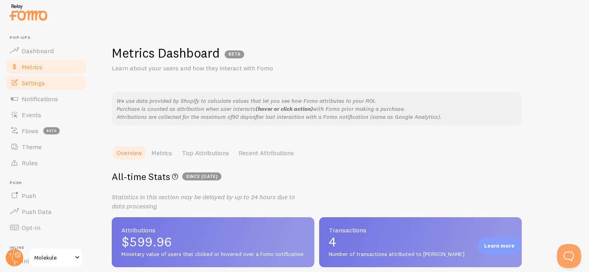
click at [36, 76] on link "Settings" at bounding box center [46, 83] width 83 height 16
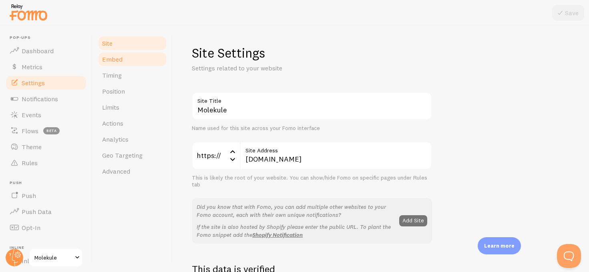
click at [115, 55] on span "Embed" at bounding box center [112, 59] width 20 height 8
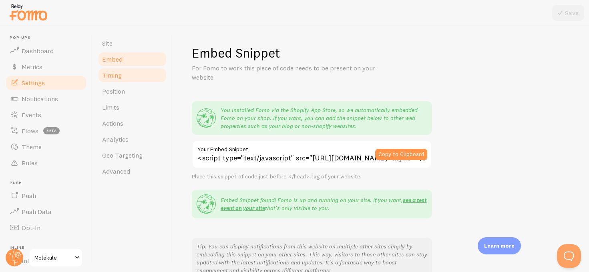
click at [131, 74] on link "Timing" at bounding box center [132, 75] width 70 height 16
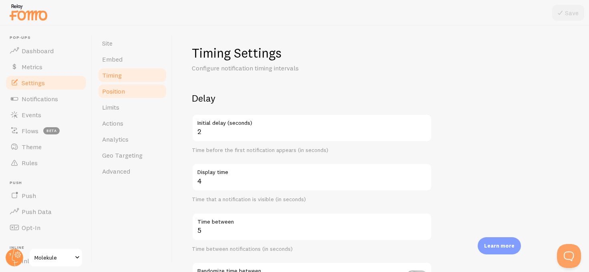
click at [125, 88] on link "Position" at bounding box center [132, 91] width 70 height 16
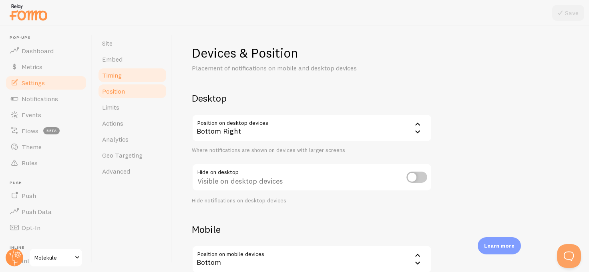
click at [124, 77] on link "Timing" at bounding box center [132, 75] width 70 height 16
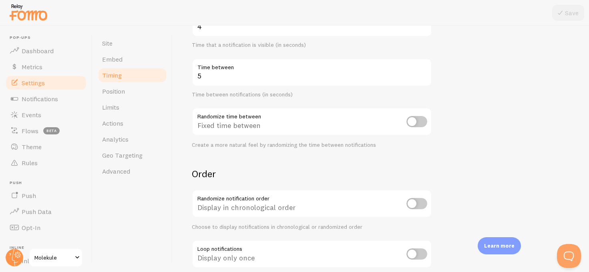
scroll to position [202, 0]
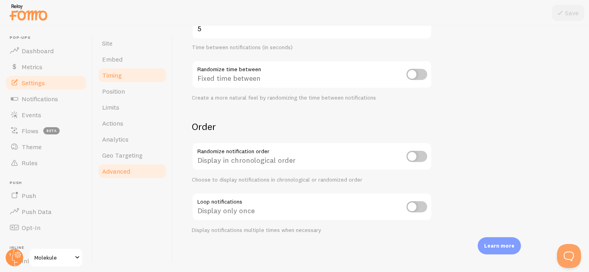
click at [129, 169] on span "Advanced" at bounding box center [116, 171] width 28 height 8
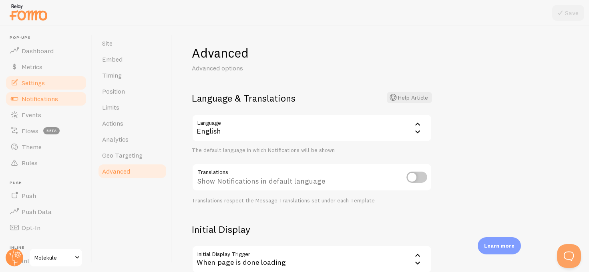
click at [28, 103] on link "Notifications" at bounding box center [46, 99] width 83 height 16
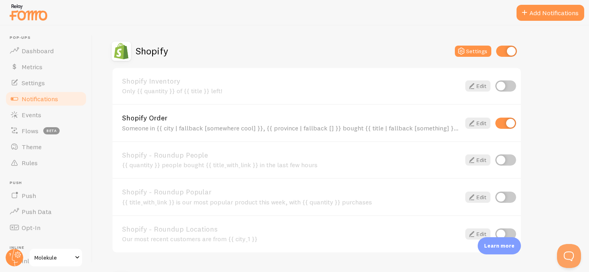
scroll to position [373, 0]
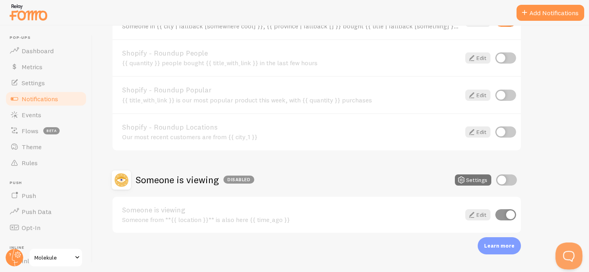
click at [571, 253] on button "Open Beacon popover" at bounding box center [568, 255] width 24 height 24
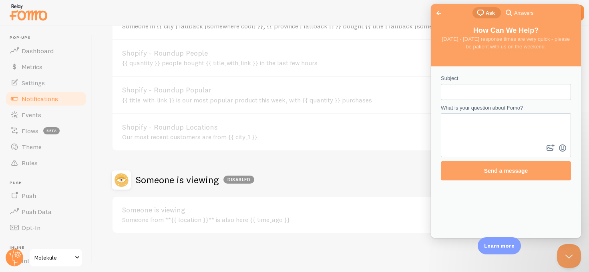
click at [519, 13] on span "Answers" at bounding box center [523, 13] width 19 height 8
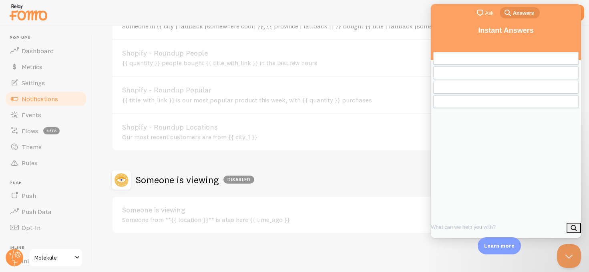
click at [486, 16] on span "Ask" at bounding box center [490, 13] width 8 height 8
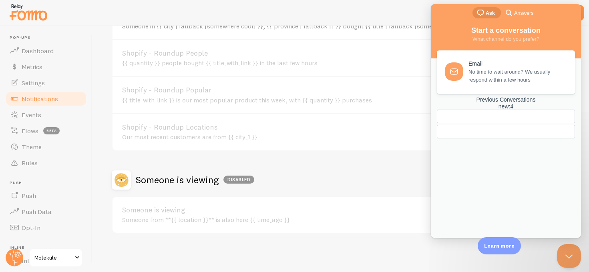
click at [543, 110] on div "new : 4" at bounding box center [506, 106] width 138 height 7
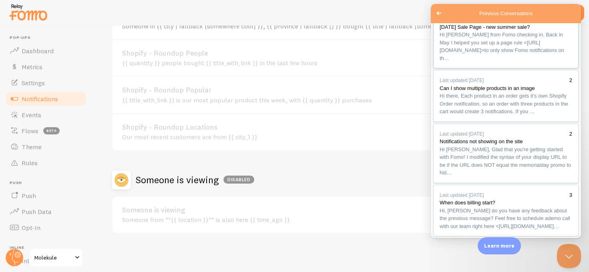
scroll to position [40, 0]
click at [494, 183] on link "Last updated May 8 2 Notifications not showing on the site Hi Shannon, Glad tha…" at bounding box center [505, 154] width 145 height 60
click at [448, 242] on button "Close" at bounding box center [440, 247] width 14 height 10
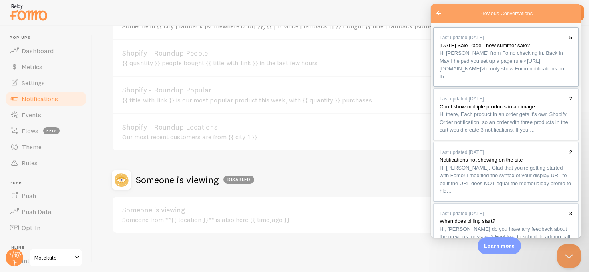
click at [477, 80] on span "Hi Shannon, Janice from Fomo checking in. Back in May I helped you set up a pag…" at bounding box center [502, 65] width 125 height 30
paste textarea "https://molekule.com/pages/2579-labor-day"
type textarea "hi [PERSON_NAME], yes, new promo: [URL][DOMAIN_NAME][DATE] and its not showing"
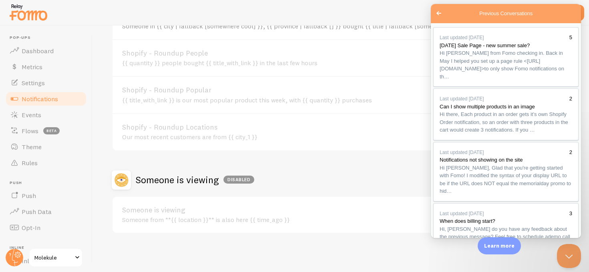
click at [448, 242] on button "Close" at bounding box center [440, 247] width 14 height 10
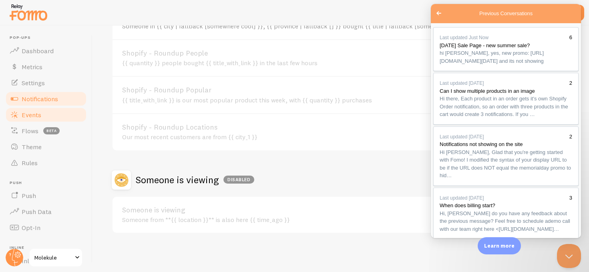
click at [42, 109] on link "Events" at bounding box center [46, 115] width 83 height 16
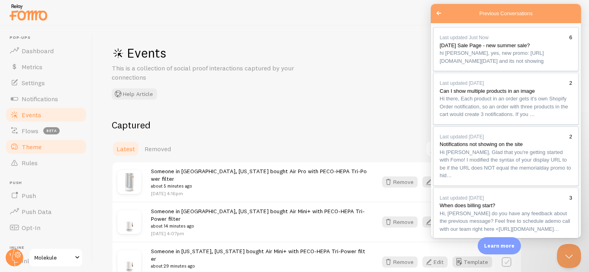
click at [33, 148] on span "Theme" at bounding box center [32, 147] width 20 height 8
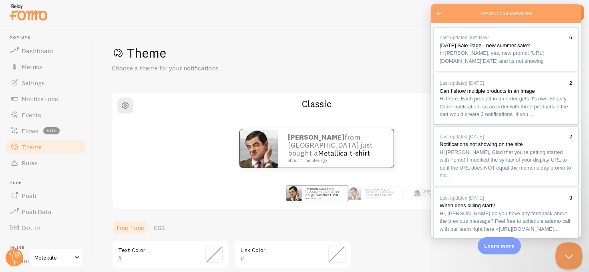
click at [571, 250] on button "Close Beacon popover" at bounding box center [568, 255] width 24 height 24
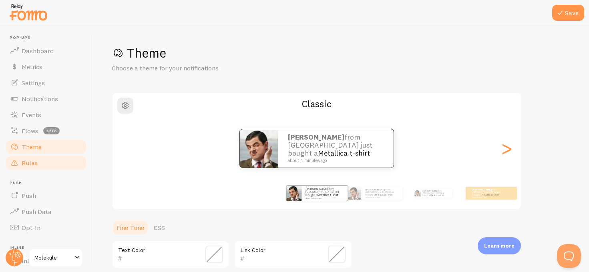
click at [38, 162] on link "Rules" at bounding box center [46, 163] width 83 height 16
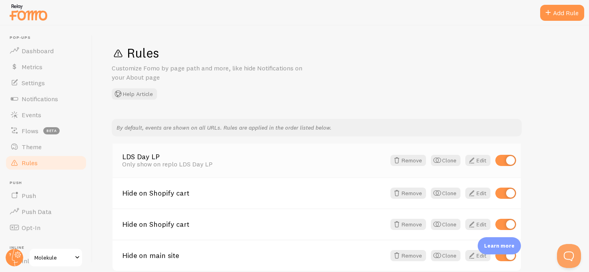
scroll to position [38, 0]
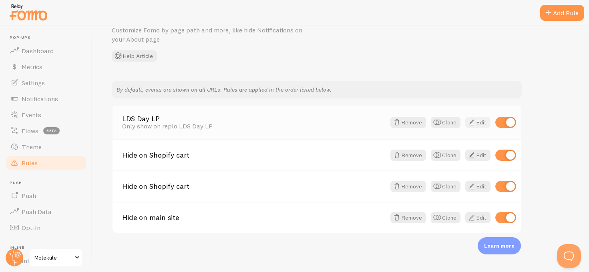
click at [475, 123] on span at bounding box center [472, 123] width 10 height 10
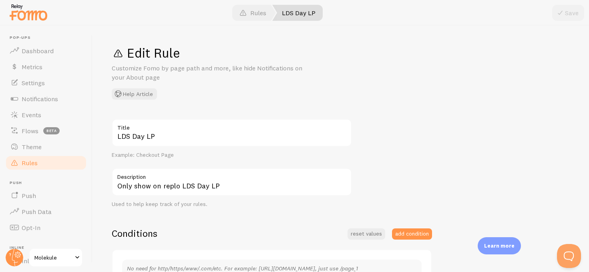
scroll to position [153, 0]
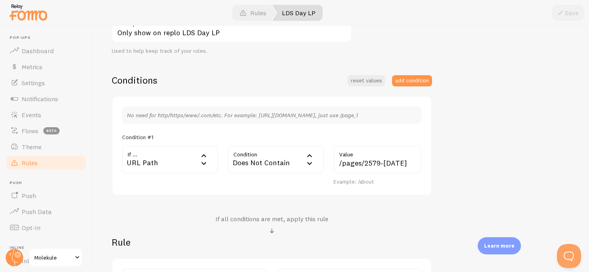
click at [178, 159] on div "URL Path" at bounding box center [170, 160] width 96 height 28
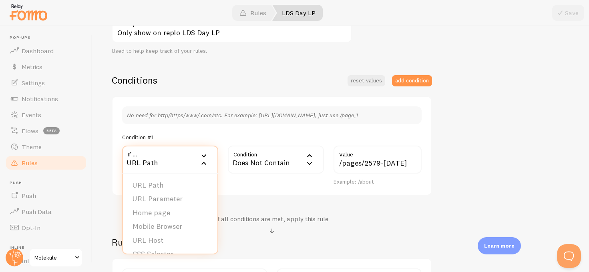
click at [525, 119] on div "LDS Day LP Title Example: Checkout Page Only show on replo LDS Day LP Descripti…" at bounding box center [341, 137] width 458 height 342
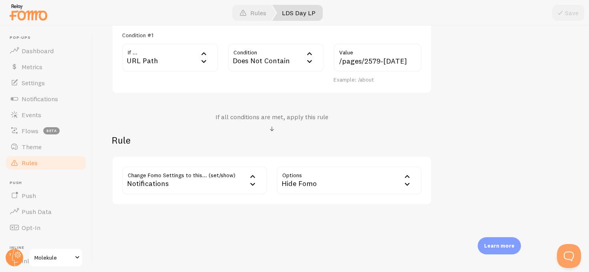
scroll to position [258, 0]
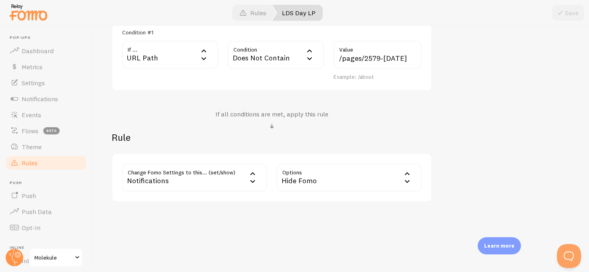
click at [198, 179] on div "Notifications" at bounding box center [194, 178] width 145 height 28
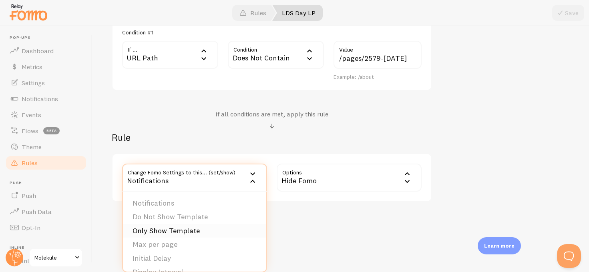
scroll to position [81, 0]
click at [313, 241] on div "Edit Rule Customize Fomo by page path and more, like hide Notifications on your…" at bounding box center [341, 149] width 497 height 247
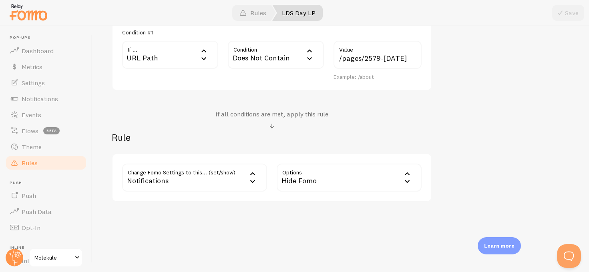
click at [333, 183] on div "Hide Fomo" at bounding box center [349, 178] width 145 height 28
click at [228, 230] on div "Edit Rule Customize Fomo by page path and more, like hide Notifications on your…" at bounding box center [341, 149] width 497 height 247
click at [274, 57] on div "Does Not Contain" at bounding box center [276, 55] width 96 height 28
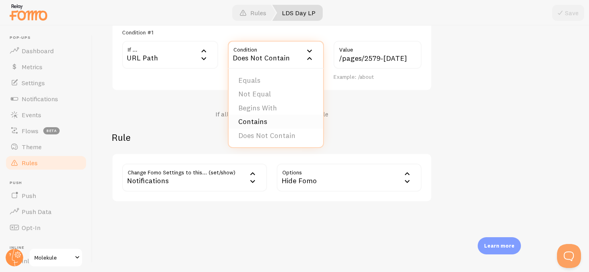
click at [267, 117] on li "Contains" at bounding box center [276, 122] width 95 height 14
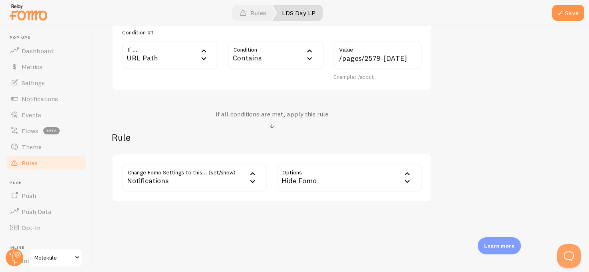
click at [278, 52] on div "Contains" at bounding box center [276, 55] width 96 height 28
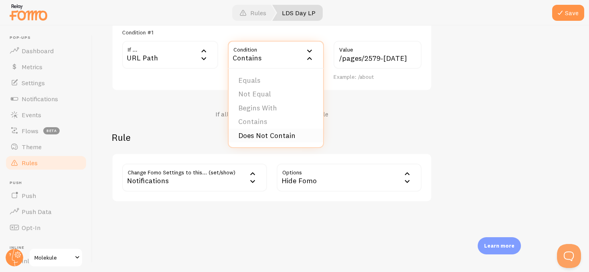
click at [270, 131] on li "Does Not Contain" at bounding box center [276, 136] width 95 height 14
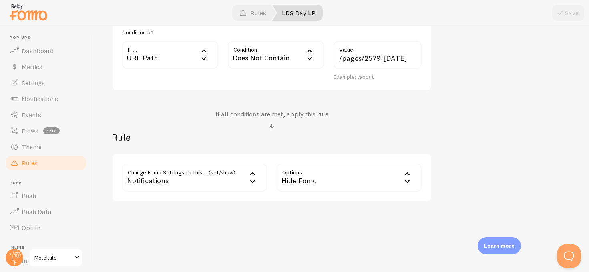
click at [427, 113] on div "If all conditions are met, apply this rule" at bounding box center [272, 120] width 321 height 21
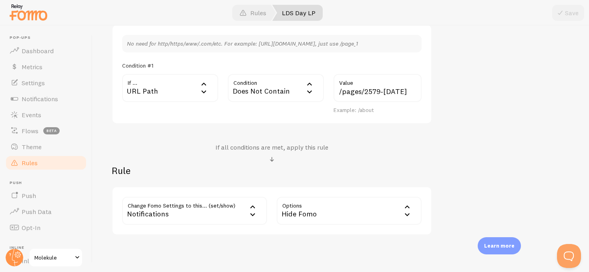
scroll to position [258, 0]
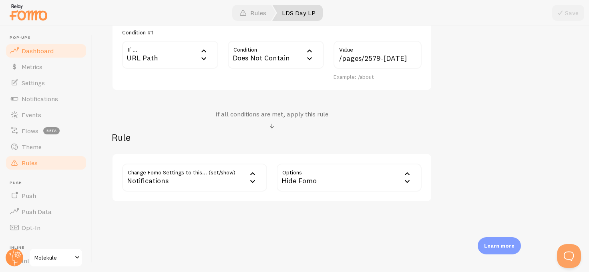
click at [40, 53] on span "Dashboard" at bounding box center [38, 51] width 32 height 8
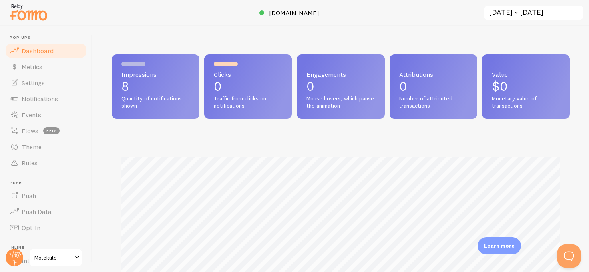
scroll to position [210, 458]
click at [529, 13] on input "2025-07-30 ~ 2025-08-29" at bounding box center [534, 13] width 101 height 16
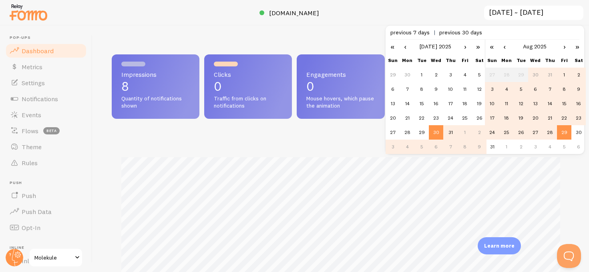
scroll to position [0, 0]
click at [434, 135] on td "30" at bounding box center [436, 132] width 14 height 14
click at [425, 134] on td "29" at bounding box center [422, 132] width 14 height 14
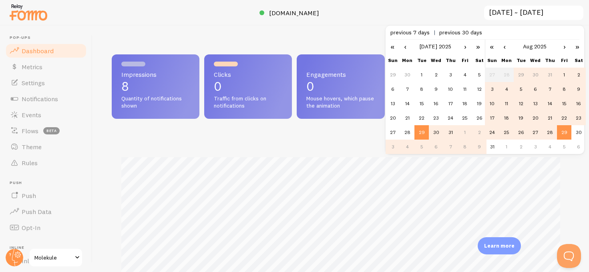
click at [467, 48] on link "›" at bounding box center [466, 47] width 12 height 14
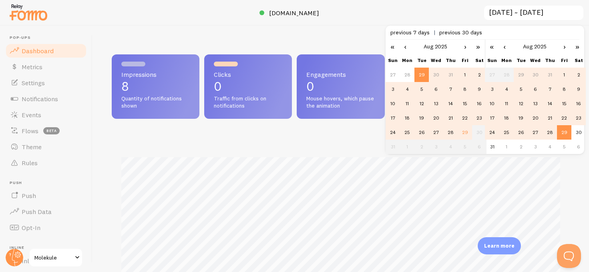
click at [462, 134] on td "29" at bounding box center [465, 132] width 14 height 14
type input "2025-08-29 ~ 2025-08-29"
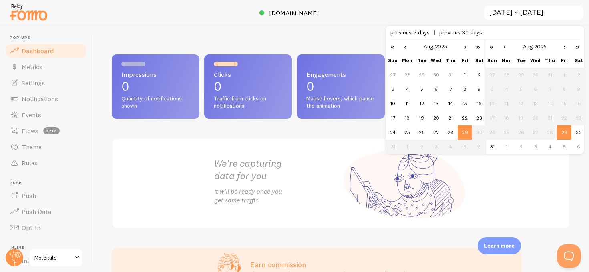
click at [308, 183] on div "We're capturing data for you It will be ready once you get some traffic" at bounding box center [277, 183] width 127 height 52
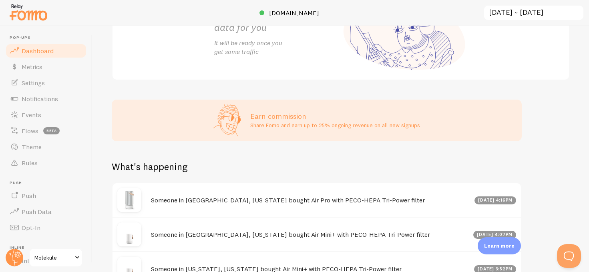
scroll to position [157, 0]
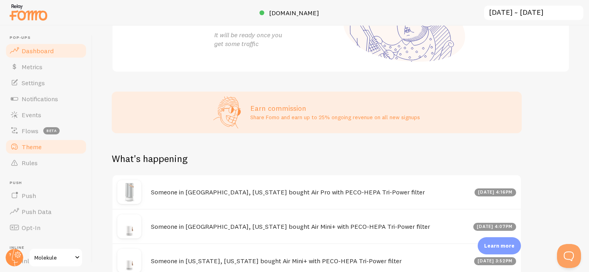
click at [22, 154] on link "Theme" at bounding box center [46, 147] width 83 height 16
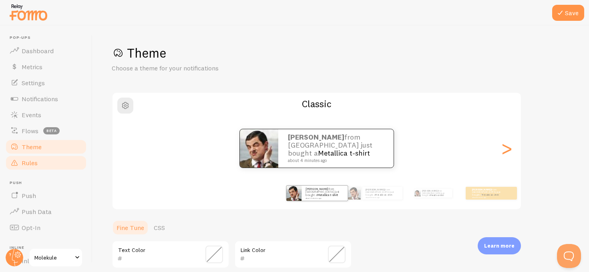
click at [26, 166] on span "Rules" at bounding box center [30, 163] width 16 height 8
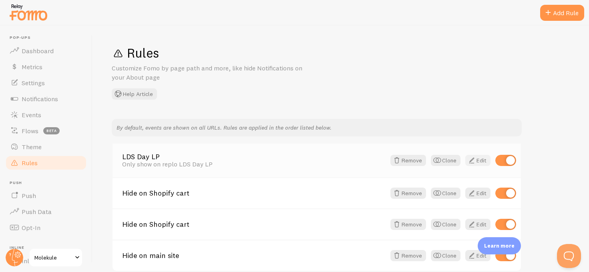
click at [478, 162] on link "Edit" at bounding box center [478, 160] width 25 height 11
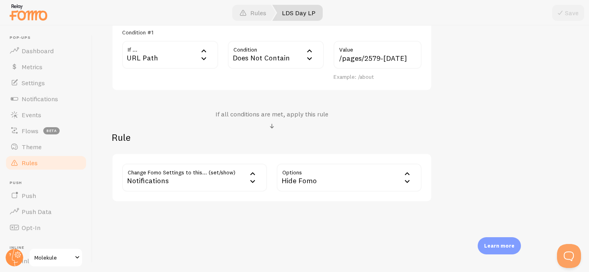
scroll to position [97, 0]
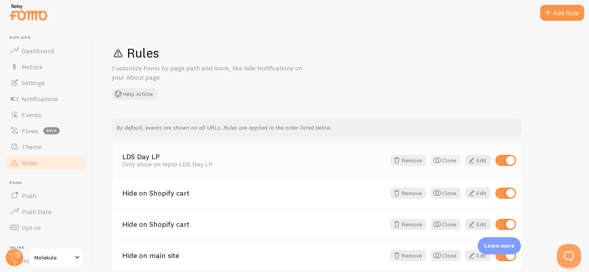
click at [446, 161] on button "Clone" at bounding box center [446, 160] width 30 height 11
click at [408, 162] on button "Remove" at bounding box center [409, 160] width 36 height 11
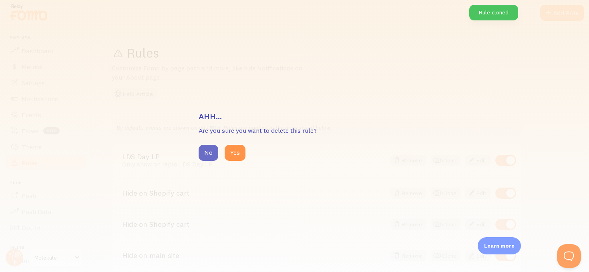
click at [207, 150] on button "No" at bounding box center [209, 153] width 20 height 16
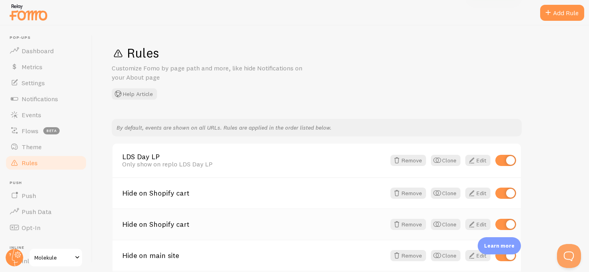
scroll to position [73, 0]
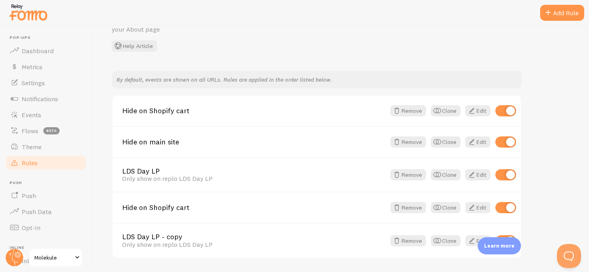
scroll to position [73, 0]
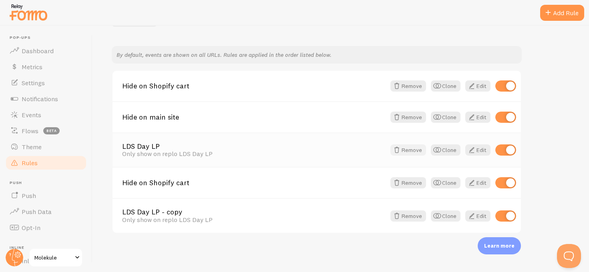
click at [420, 150] on button "Remove" at bounding box center [409, 150] width 36 height 11
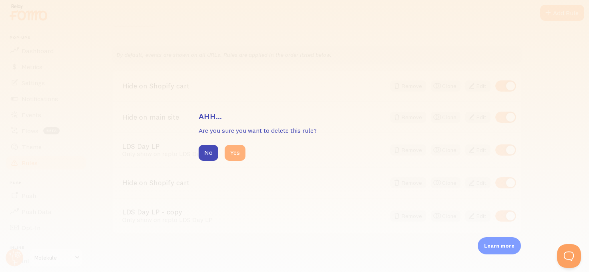
click at [227, 155] on button "Yes" at bounding box center [235, 153] width 21 height 16
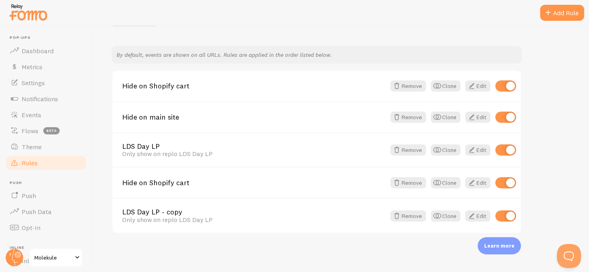
scroll to position [38, 0]
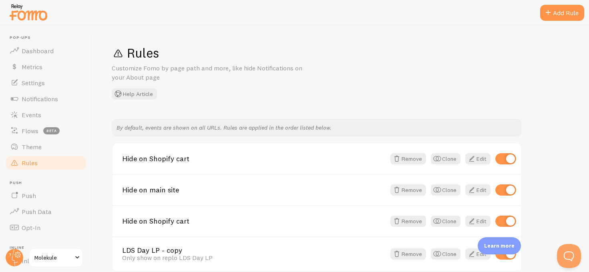
scroll to position [38, 0]
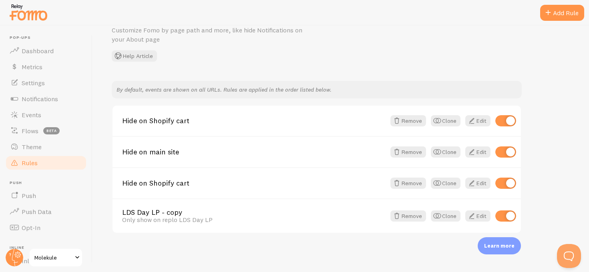
click at [244, 50] on div "Rules Customize Fomo by page path and more, like hide Notifications on your Abo…" at bounding box center [341, 34] width 458 height 55
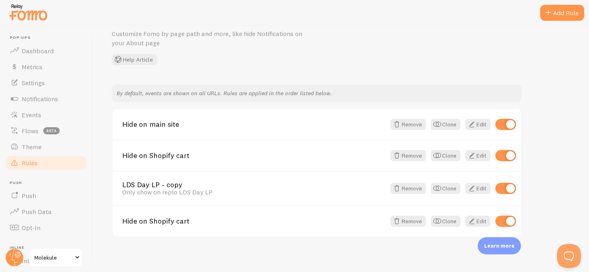
scroll to position [36, 0]
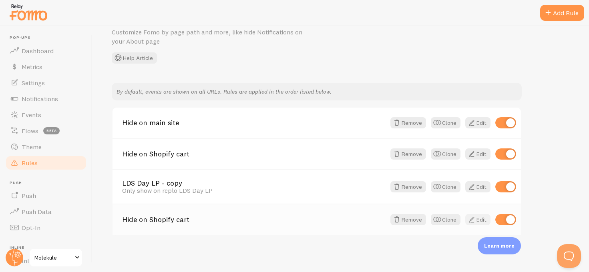
click at [481, 218] on link "Edit" at bounding box center [478, 219] width 25 height 11
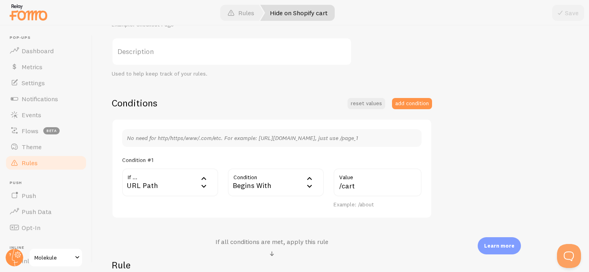
scroll to position [154, 0]
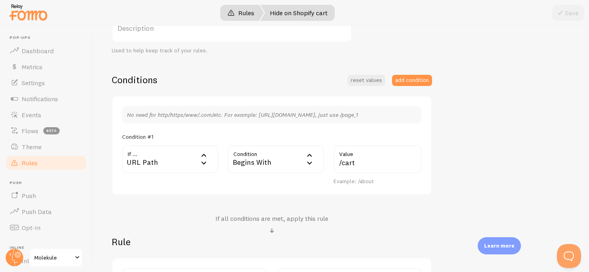
click at [250, 9] on link "Rules" at bounding box center [241, 13] width 46 height 16
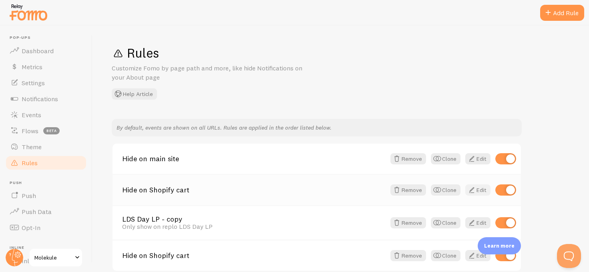
click at [479, 190] on link "Edit" at bounding box center [478, 190] width 25 height 11
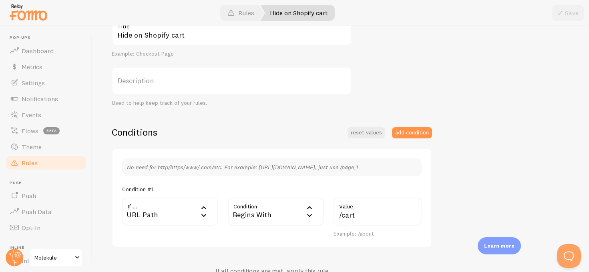
scroll to position [144, 0]
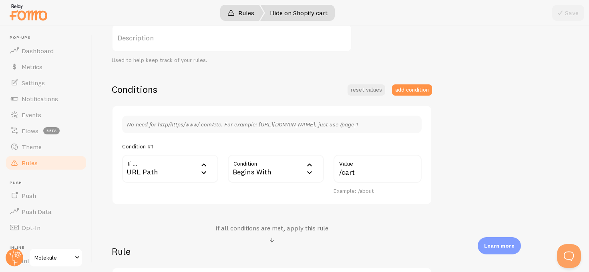
click at [230, 16] on span at bounding box center [231, 13] width 10 height 10
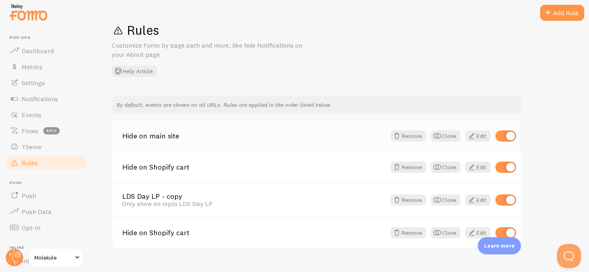
scroll to position [38, 0]
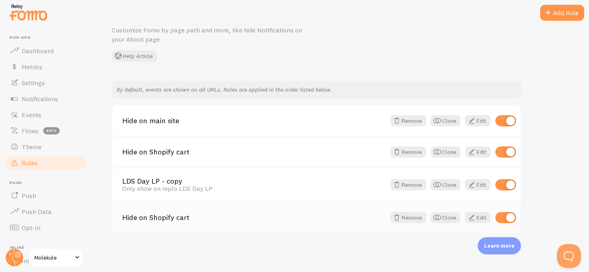
click at [415, 226] on div "Hide on Shopify cart Remove Clone Edit" at bounding box center [317, 217] width 409 height 31
click at [415, 220] on button "Remove" at bounding box center [409, 217] width 36 height 11
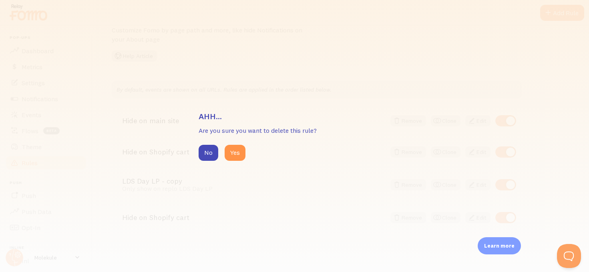
click at [236, 141] on div "Ahh... Are you sure you want to delete this rule? No Yes" at bounding box center [295, 136] width 192 height 50
click at [237, 152] on button "Yes" at bounding box center [235, 153] width 21 height 16
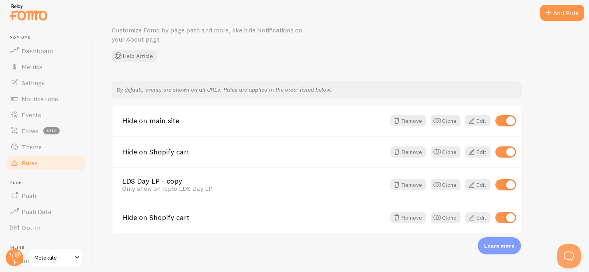
scroll to position [7, 0]
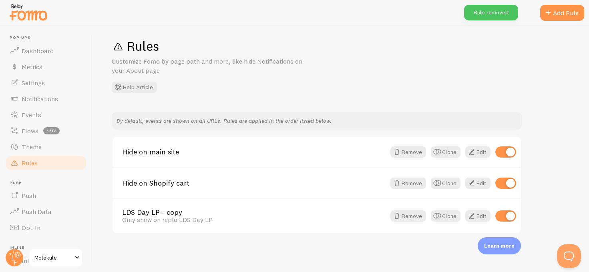
click at [395, 57] on div "Rules Customize Fomo by page path and more, like hide Notifications on your Abo…" at bounding box center [341, 65] width 458 height 55
click at [350, 79] on div "Rules Customize Fomo by page path and more, like hide Notifications on your Abo…" at bounding box center [341, 65] width 458 height 55
click at [569, 254] on button "Open Beacon popover" at bounding box center [568, 255] width 24 height 24
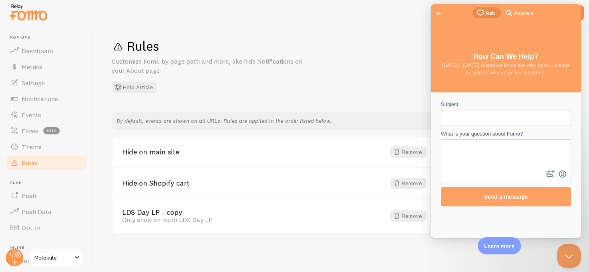
scroll to position [0, 0]
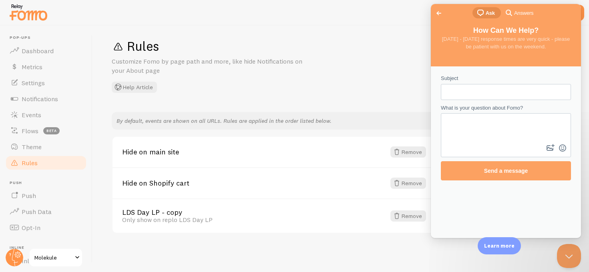
click at [519, 17] on span "Answers" at bounding box center [523, 13] width 19 height 8
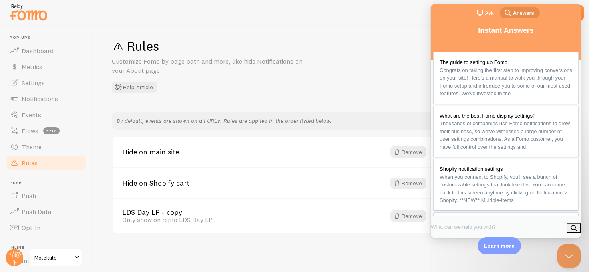
click at [484, 14] on span "chat-square" at bounding box center [481, 13] width 10 height 10
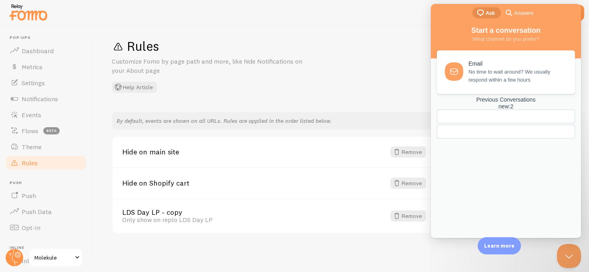
click at [538, 110] on div "new : 2" at bounding box center [506, 106] width 138 height 7
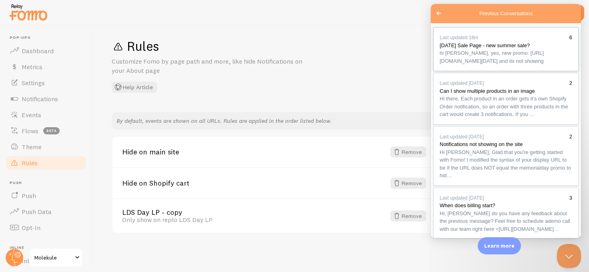
click at [506, 71] on link "Last updated 18m 6 [DATE] Sale Page - new summer sale? hi [PERSON_NAME], yes, n…" at bounding box center [505, 49] width 145 height 44
click at [343, 69] on div "Rules Customize Fomo by page path and more, like hide Notifications on your Abo…" at bounding box center [341, 65] width 458 height 55
click at [288, 61] on p "Customize Fomo by page path and more, like hide Notifications on your About page" at bounding box center [208, 66] width 192 height 18
click at [571, 251] on button "Close Beacon popover" at bounding box center [568, 255] width 24 height 24
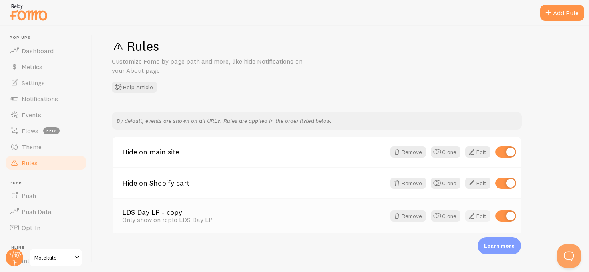
click at [479, 217] on link "Edit" at bounding box center [478, 216] width 25 height 11
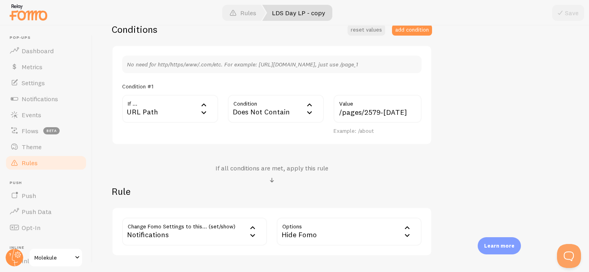
scroll to position [221, 0]
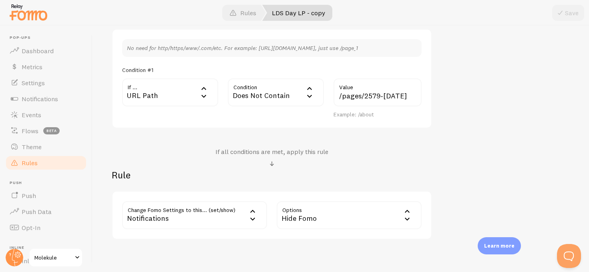
click at [196, 85] on div "URL Path" at bounding box center [170, 93] width 96 height 28
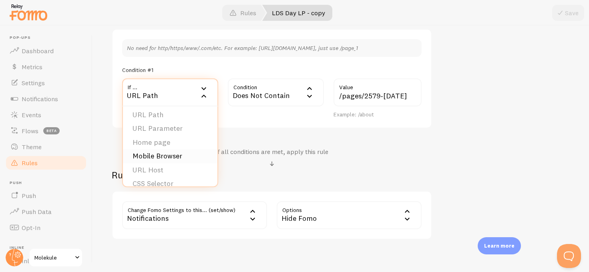
scroll to position [0, 0]
click at [246, 138] on div "Conditions reset values add condition No need for http/https/www/.com/etc. For …" at bounding box center [272, 123] width 321 height 233
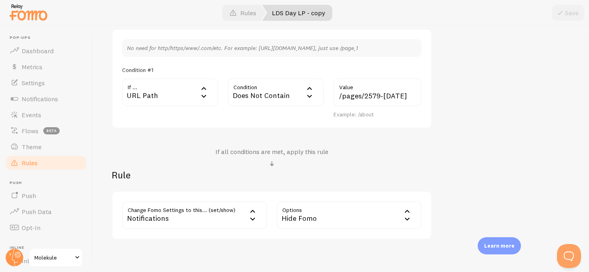
click at [454, 144] on div "LDS Day LP - copy Title Example: Checkout Page Only show on replo LDS Day LP De…" at bounding box center [341, 69] width 458 height 342
click at [450, 96] on div "LDS Day LP - copy Title Example: Checkout Page Only show on replo LDS Day LP De…" at bounding box center [341, 69] width 458 height 342
click at [562, 254] on button "Open Beacon popover" at bounding box center [568, 255] width 24 height 24
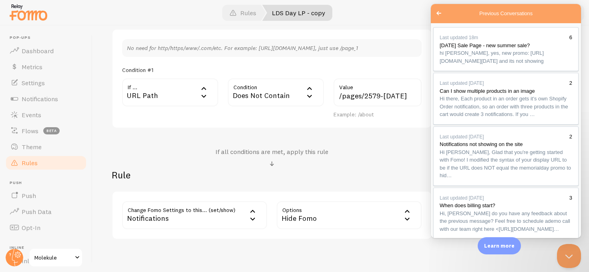
click at [410, 171] on h2 "Rule" at bounding box center [272, 175] width 321 height 12
